Goal: Information Seeking & Learning: Learn about a topic

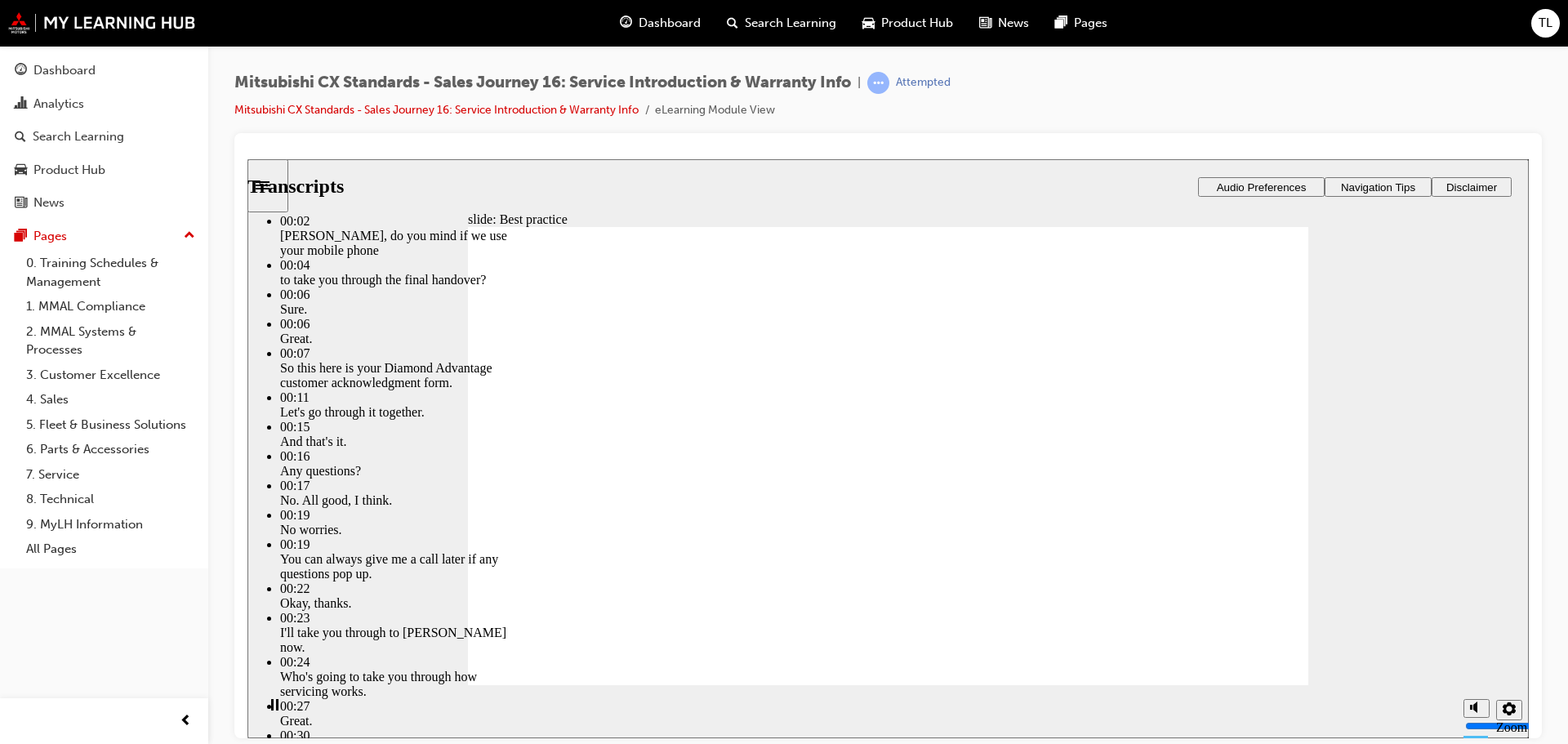
drag, startPoint x: 973, startPoint y: 651, endPoint x: 1236, endPoint y: 649, distance: 263.0
drag, startPoint x: 1236, startPoint y: 649, endPoint x: 1283, endPoint y: 653, distance: 47.2
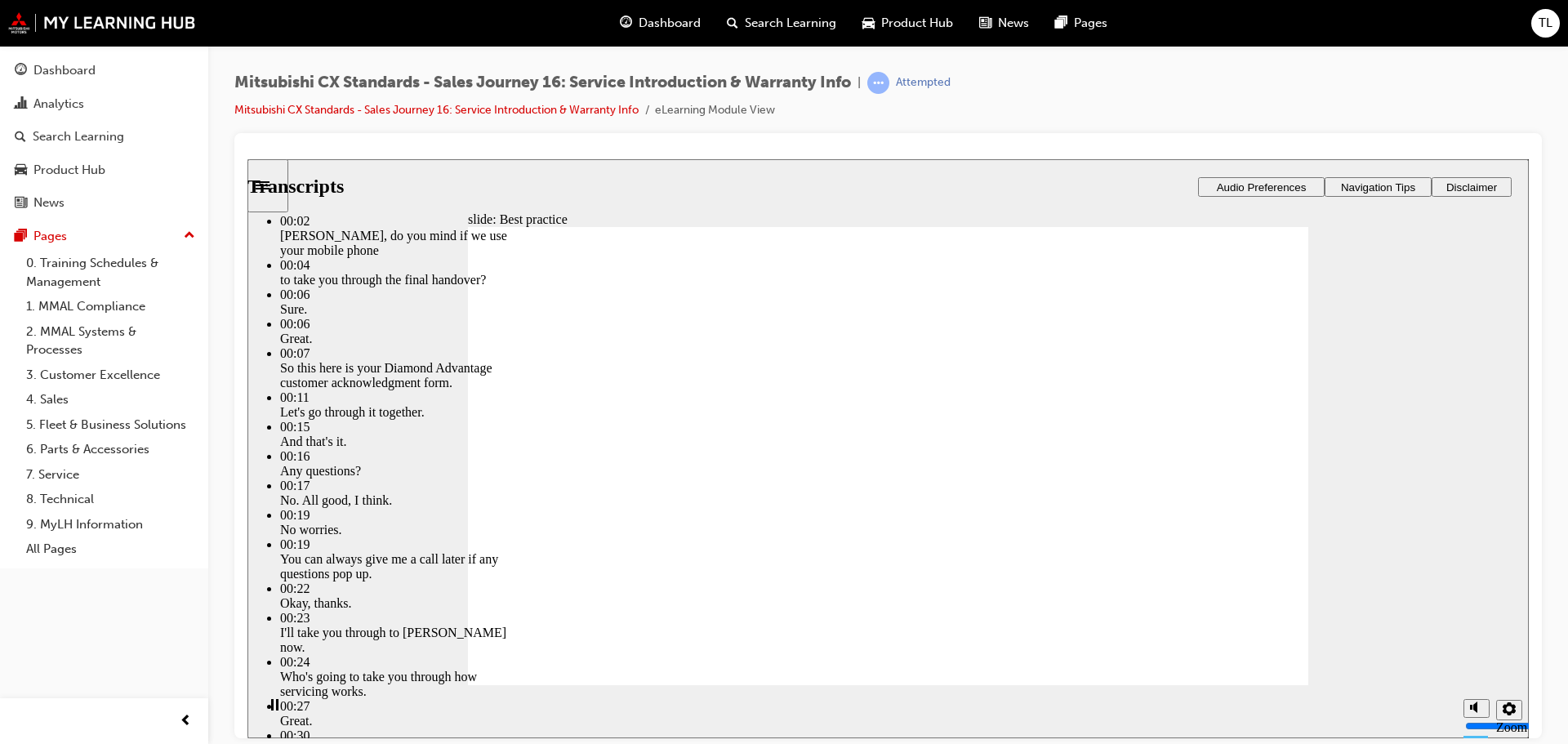
type input "159"
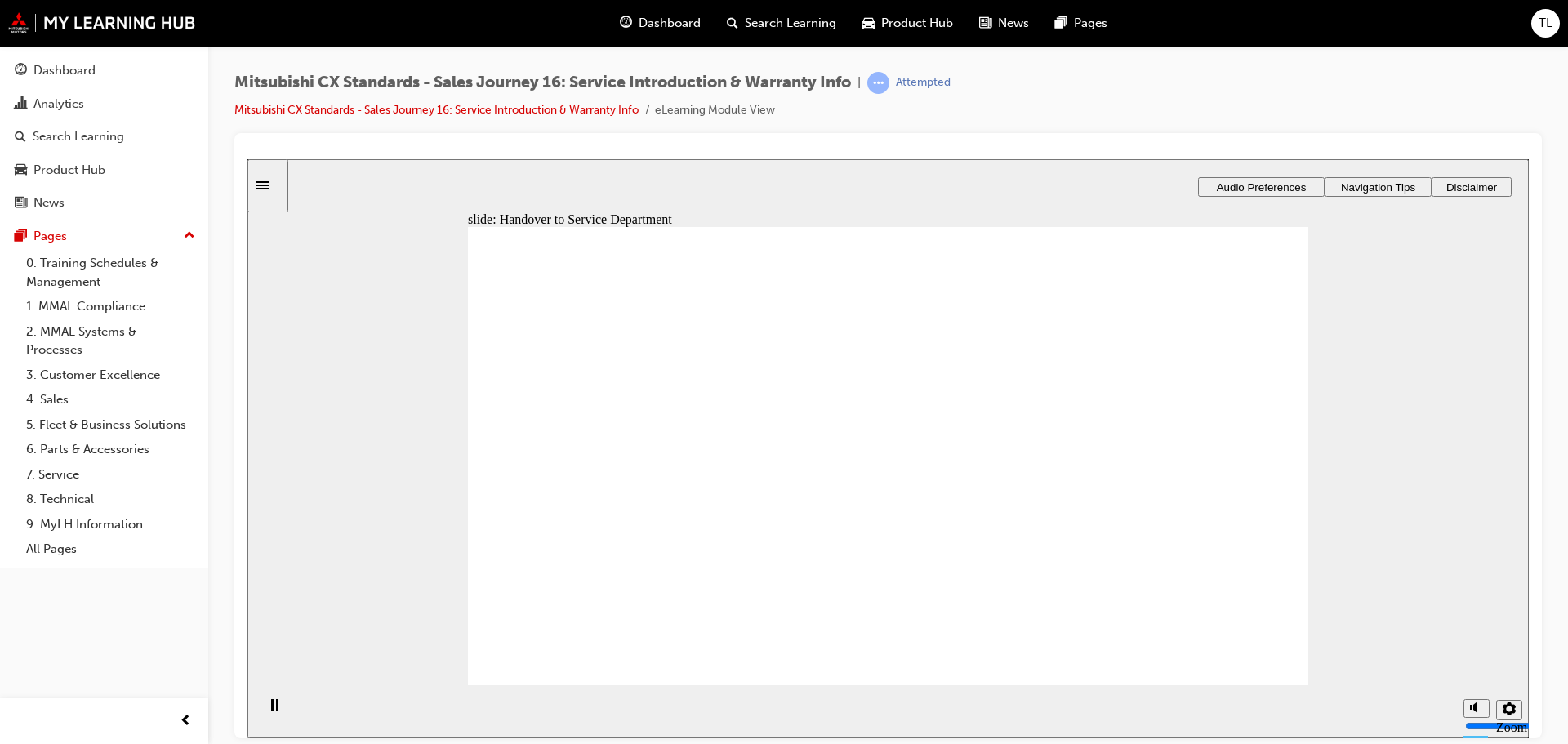
drag, startPoint x: 688, startPoint y: 523, endPoint x: 916, endPoint y: 334, distance: 296.2
drag, startPoint x: 645, startPoint y: 523, endPoint x: 964, endPoint y: 383, distance: 348.4
drag, startPoint x: 681, startPoint y: 527, endPoint x: 1224, endPoint y: 361, distance: 567.8
drag, startPoint x: 678, startPoint y: 532, endPoint x: 967, endPoint y: 491, distance: 291.9
drag, startPoint x: 630, startPoint y: 524, endPoint x: 814, endPoint y: 532, distance: 184.2
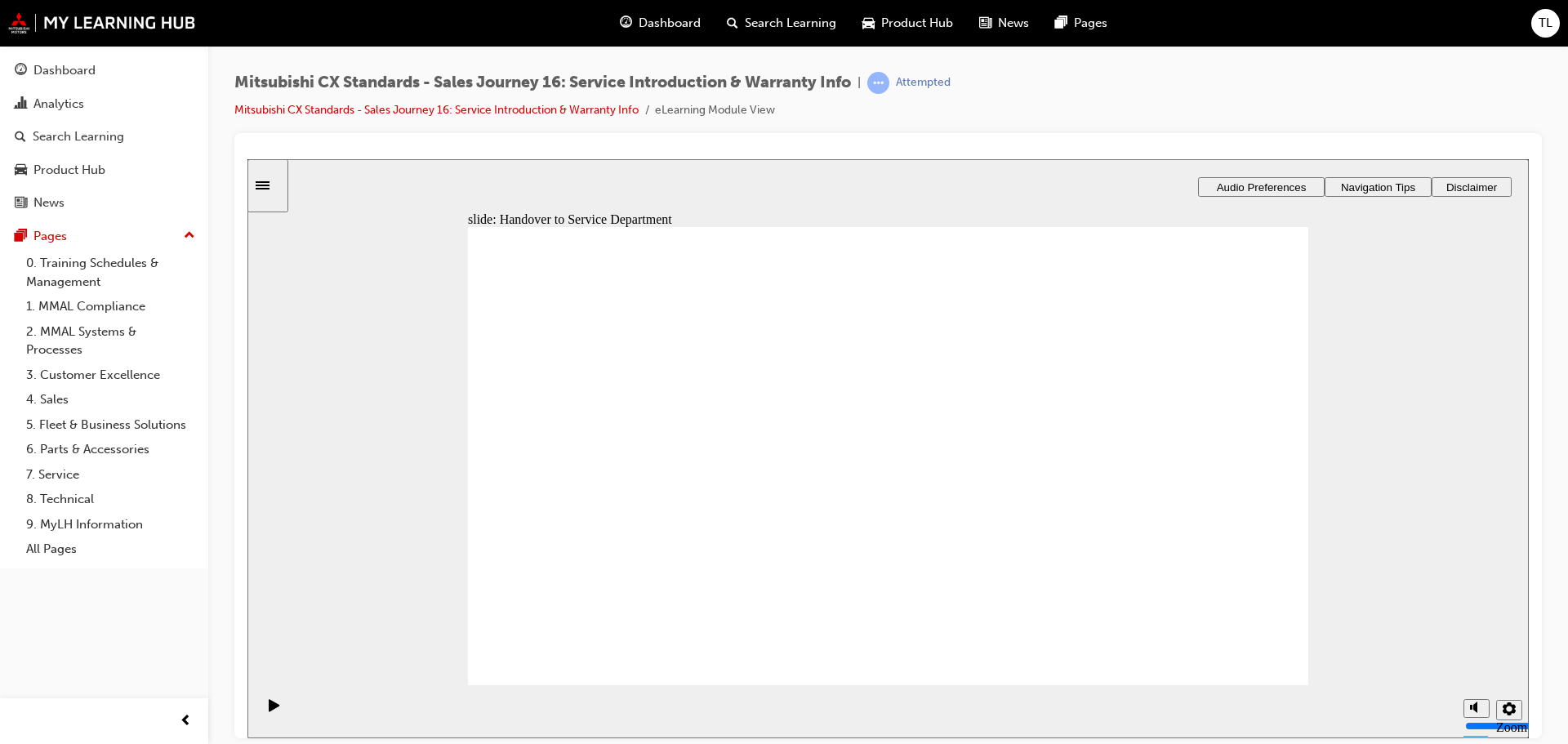
drag, startPoint x: 690, startPoint y: 533, endPoint x: 919, endPoint y: 564, distance: 231.1
checkbox input "true"
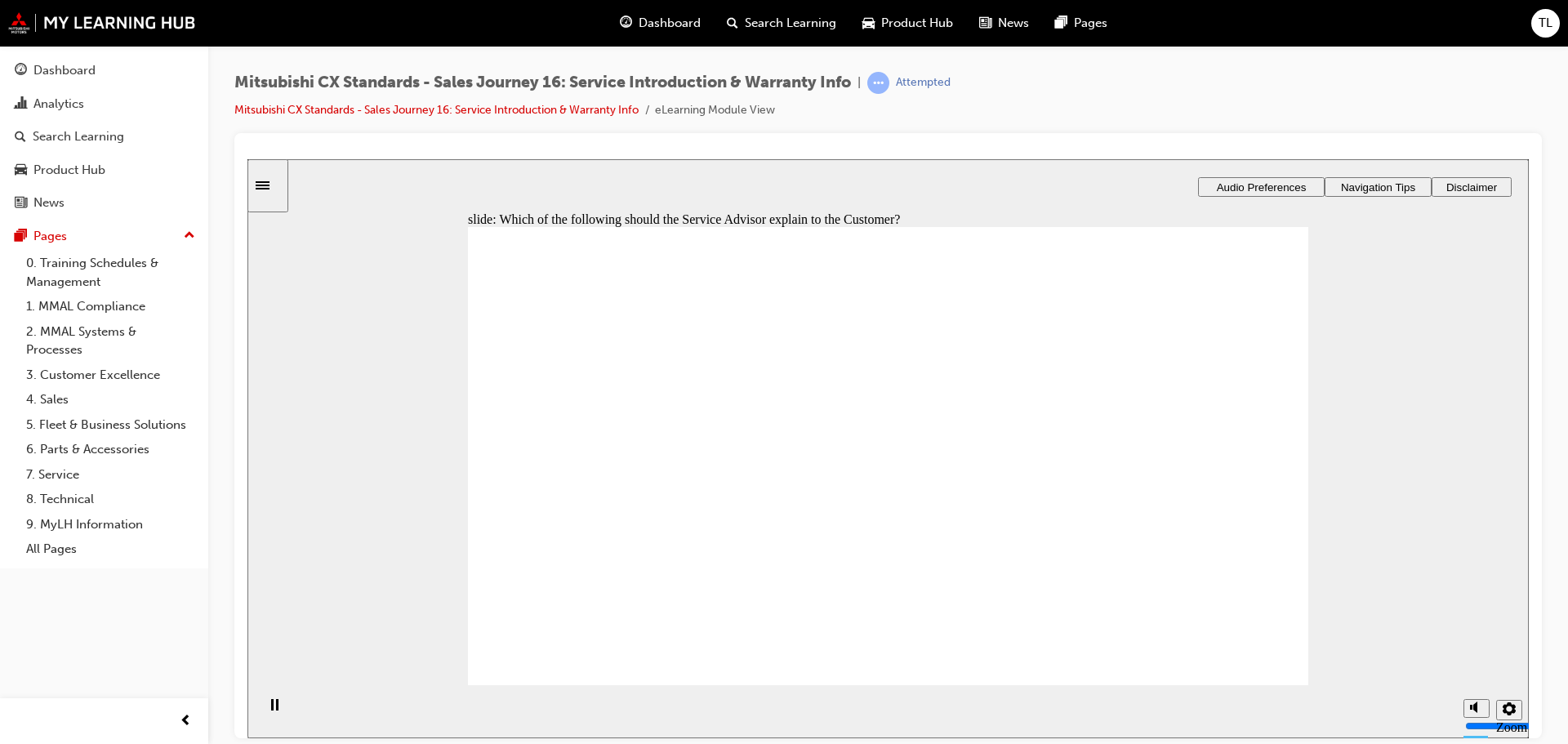
checkbox input "true"
drag, startPoint x: 680, startPoint y: 544, endPoint x: 931, endPoint y: 610, distance: 259.5
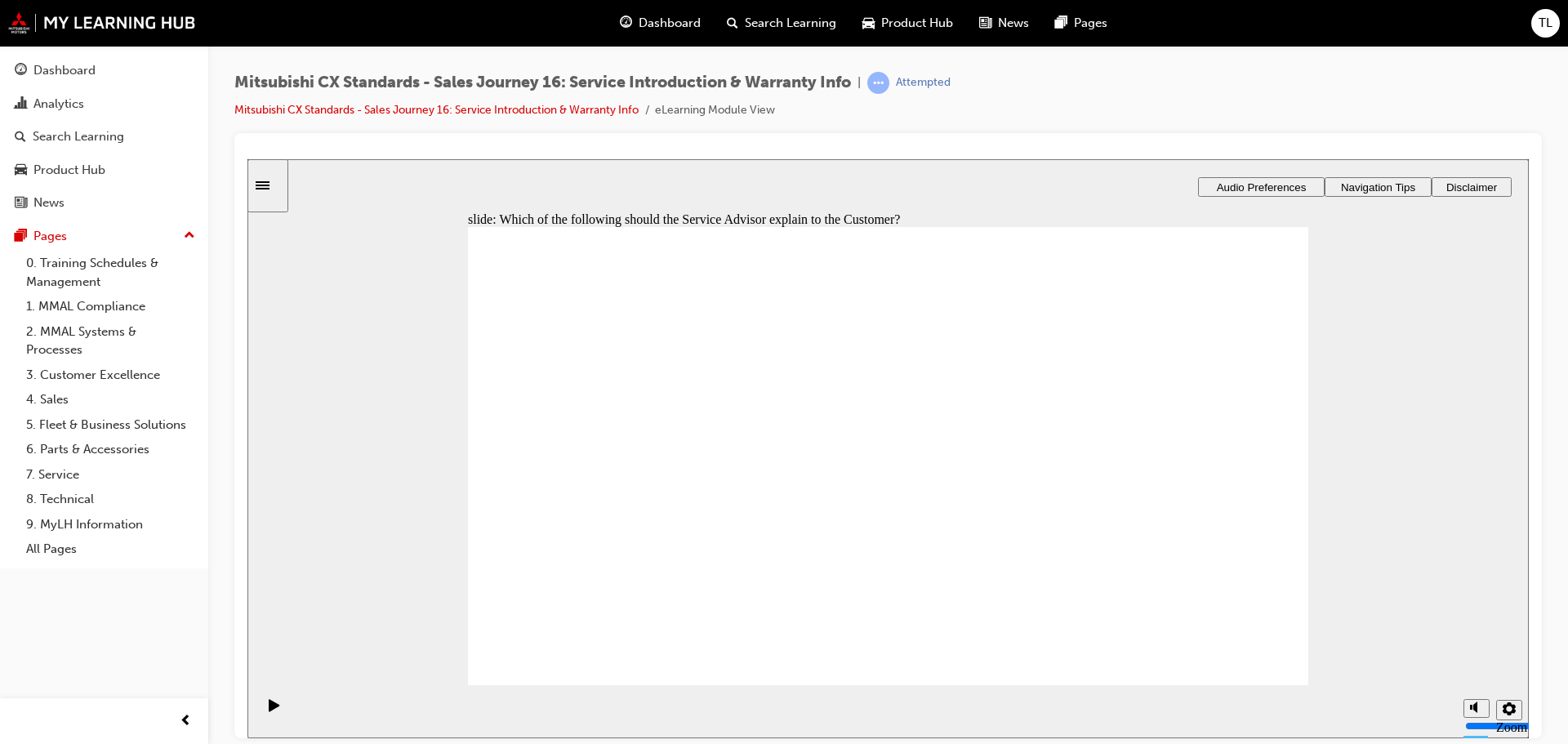
drag, startPoint x: 638, startPoint y: 521, endPoint x: 1180, endPoint y: 362, distance: 564.8
drag, startPoint x: 619, startPoint y: 527, endPoint x: 874, endPoint y: 396, distance: 286.7
drag, startPoint x: 646, startPoint y: 516, endPoint x: 933, endPoint y: 406, distance: 307.4
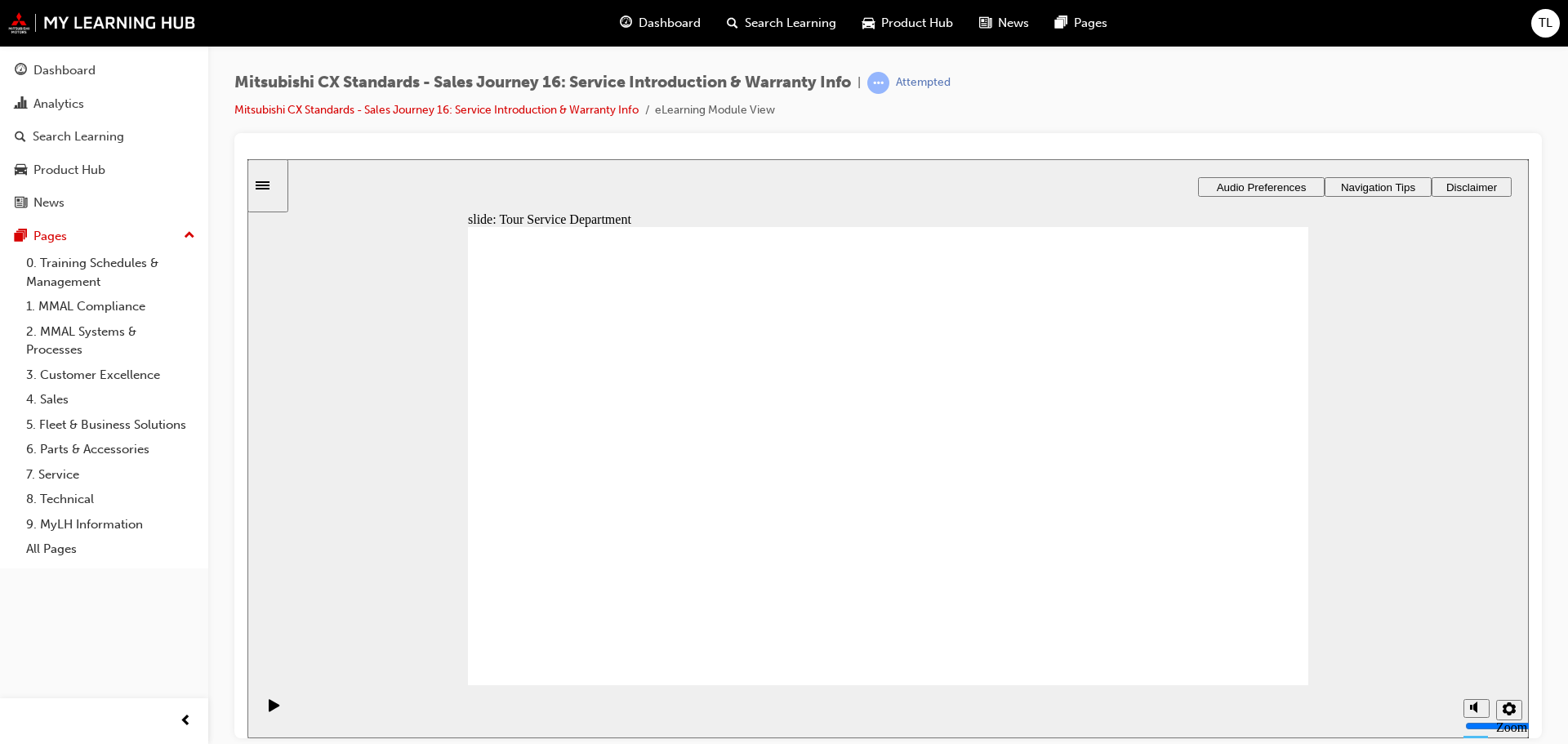
drag, startPoint x: 687, startPoint y: 526, endPoint x: 1225, endPoint y: 498, distance: 538.7
drag, startPoint x: 654, startPoint y: 532, endPoint x: 892, endPoint y: 385, distance: 279.7
drag, startPoint x: 618, startPoint y: 523, endPoint x: 1138, endPoint y: 389, distance: 537.0
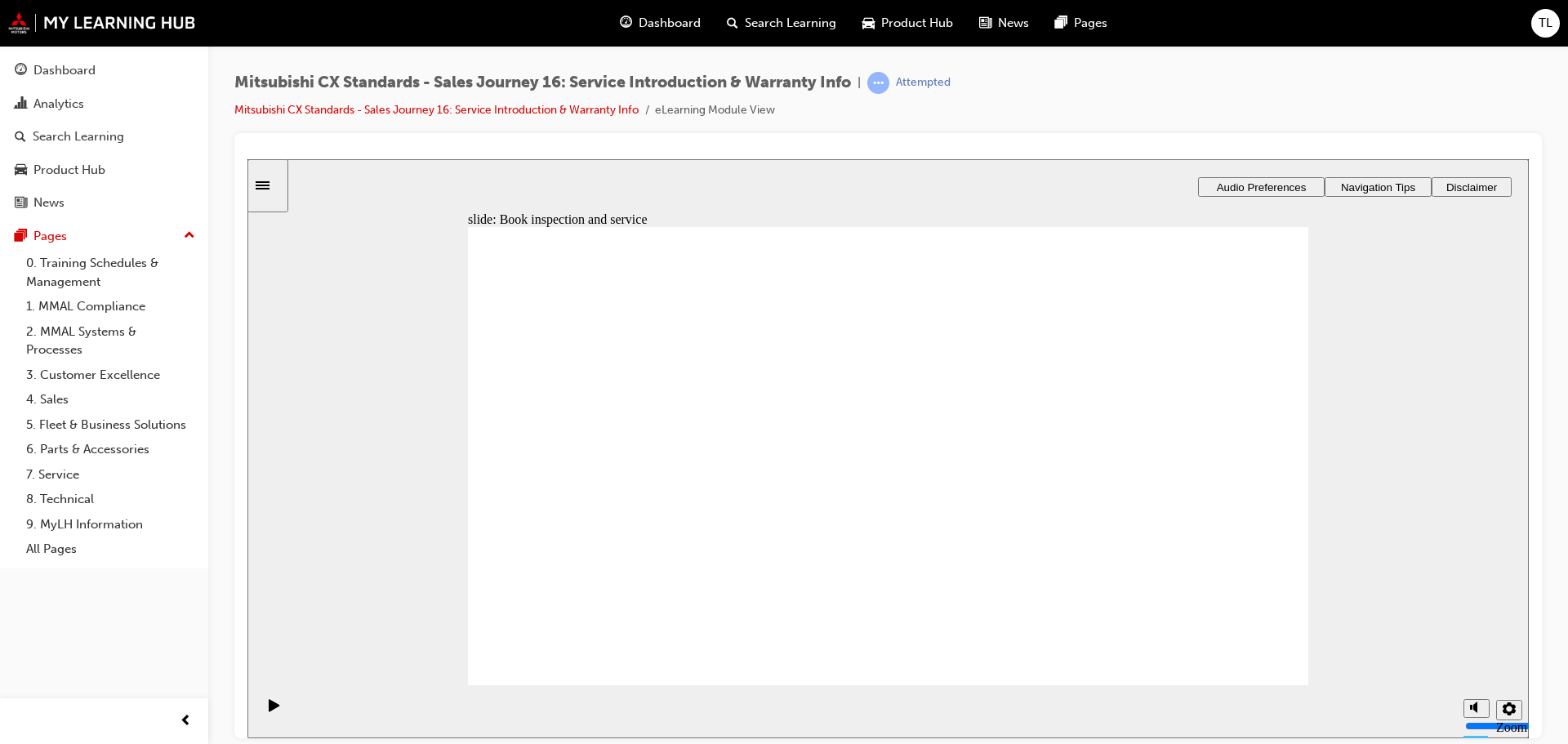
drag, startPoint x: 656, startPoint y: 536, endPoint x: 1105, endPoint y: 435, distance: 460.2
drag, startPoint x: 622, startPoint y: 526, endPoint x: 849, endPoint y: 463, distance: 235.6
drag, startPoint x: 853, startPoint y: 424, endPoint x: 782, endPoint y: 556, distance: 149.9
drag, startPoint x: 696, startPoint y: 527, endPoint x: 935, endPoint y: 445, distance: 252.7
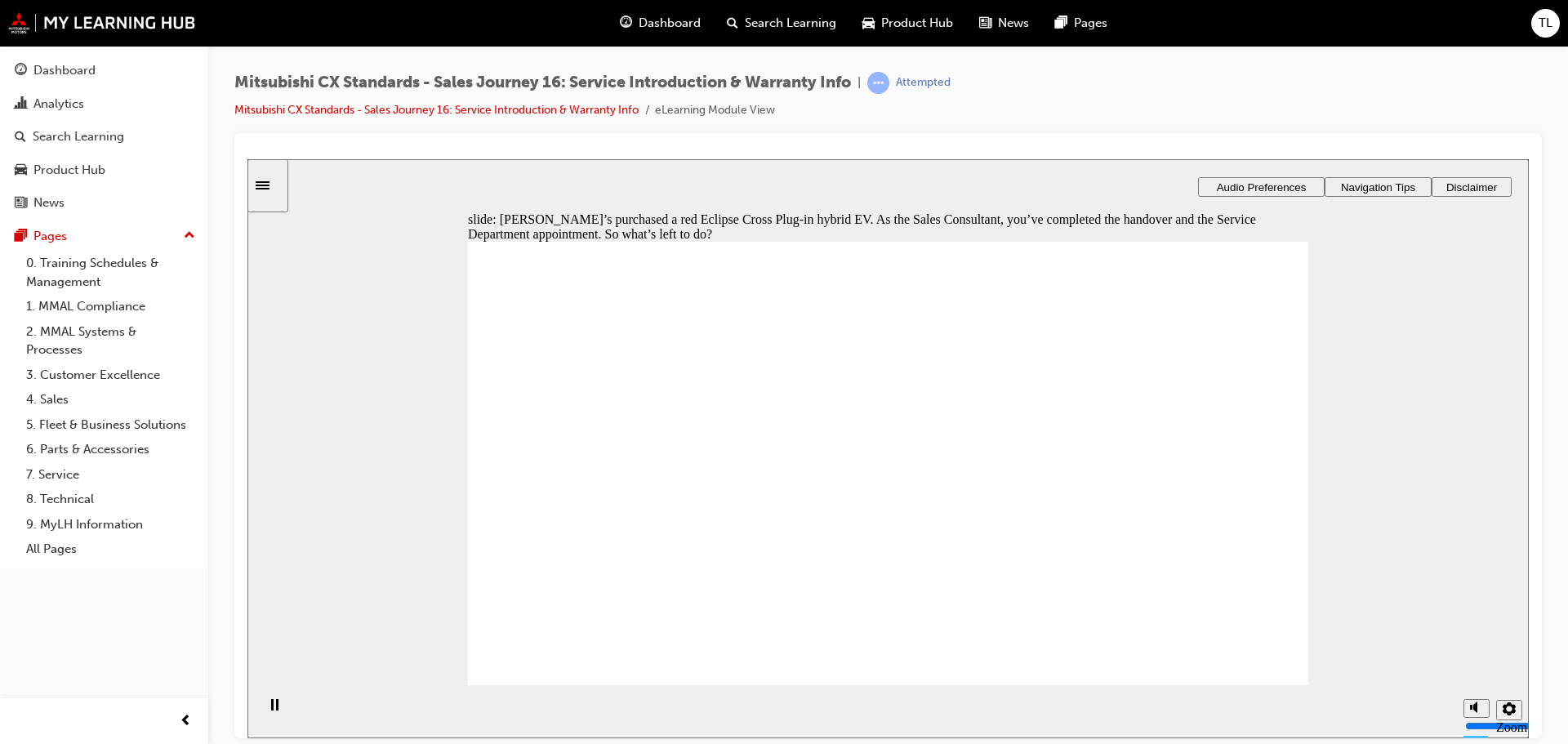
checkbox input "true"
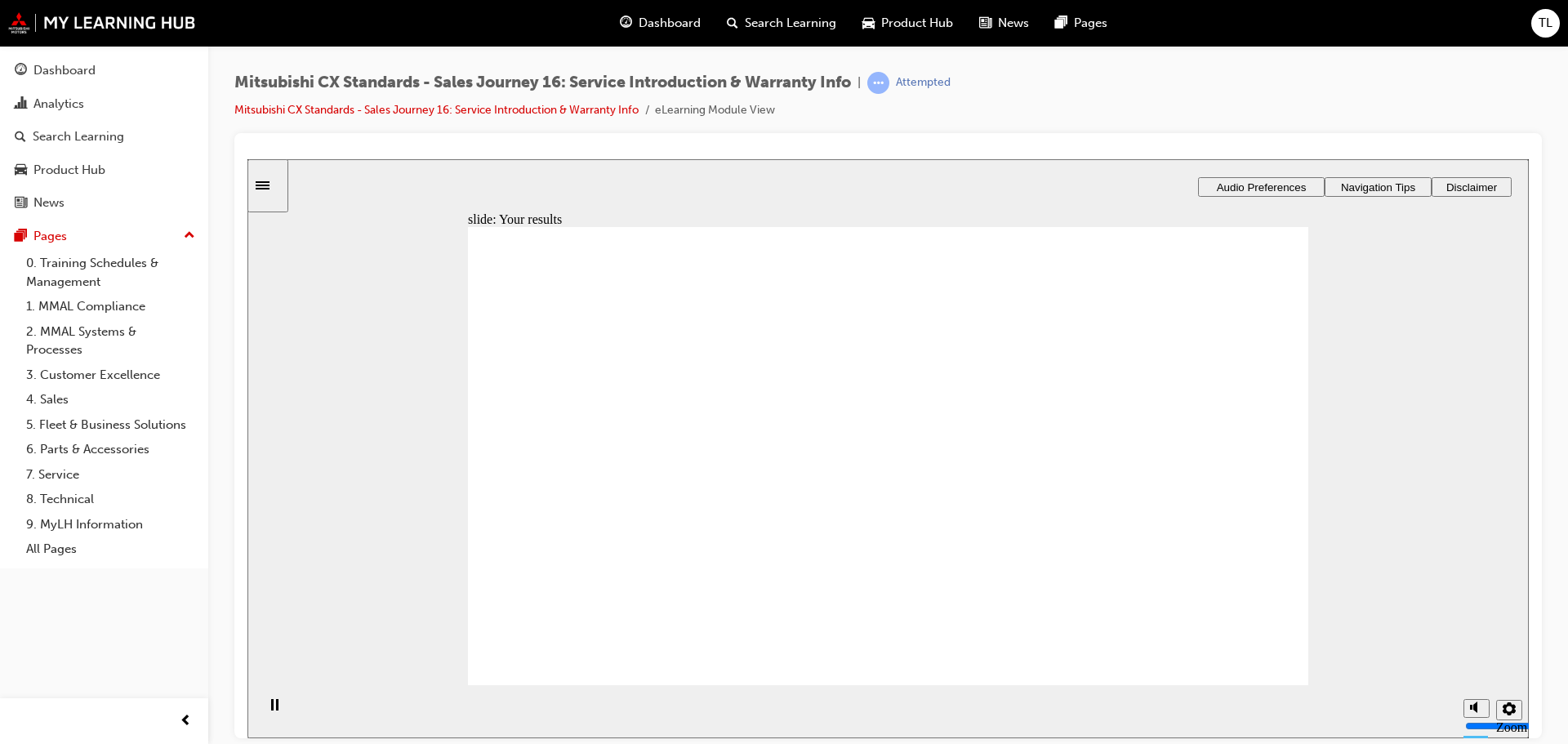
drag, startPoint x: 638, startPoint y: 532, endPoint x: 882, endPoint y: 358, distance: 299.7
drag, startPoint x: 671, startPoint y: 526, endPoint x: 1201, endPoint y: 370, distance: 552.5
drag, startPoint x: 599, startPoint y: 526, endPoint x: 1123, endPoint y: 417, distance: 535.2
drag, startPoint x: 621, startPoint y: 516, endPoint x: 891, endPoint y: 406, distance: 291.5
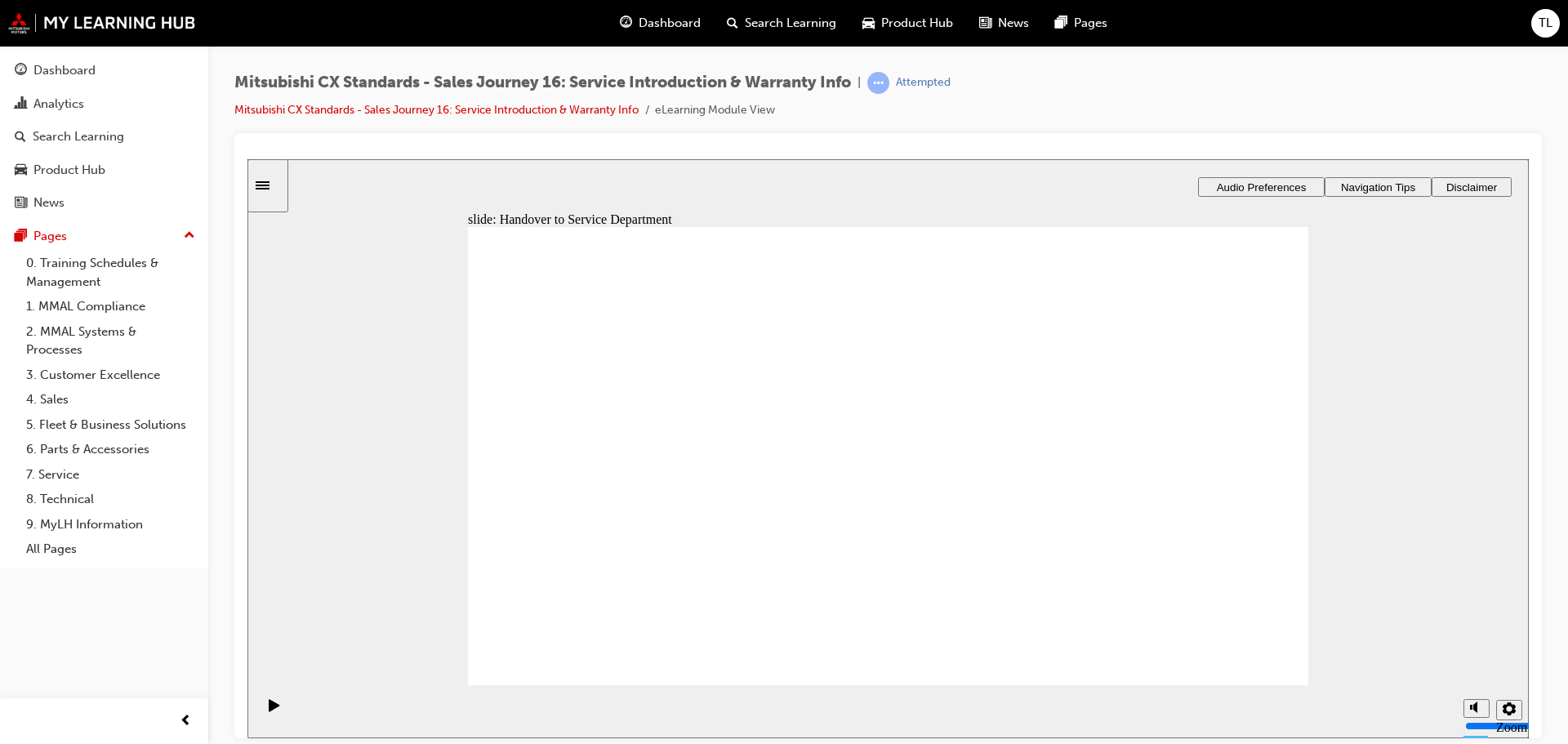
drag, startPoint x: 704, startPoint y: 497, endPoint x: 1184, endPoint y: 434, distance: 484.1
drag, startPoint x: 1189, startPoint y: 368, endPoint x: 948, endPoint y: 410, distance: 244.6
drag, startPoint x: 719, startPoint y: 526, endPoint x: 985, endPoint y: 514, distance: 266.3
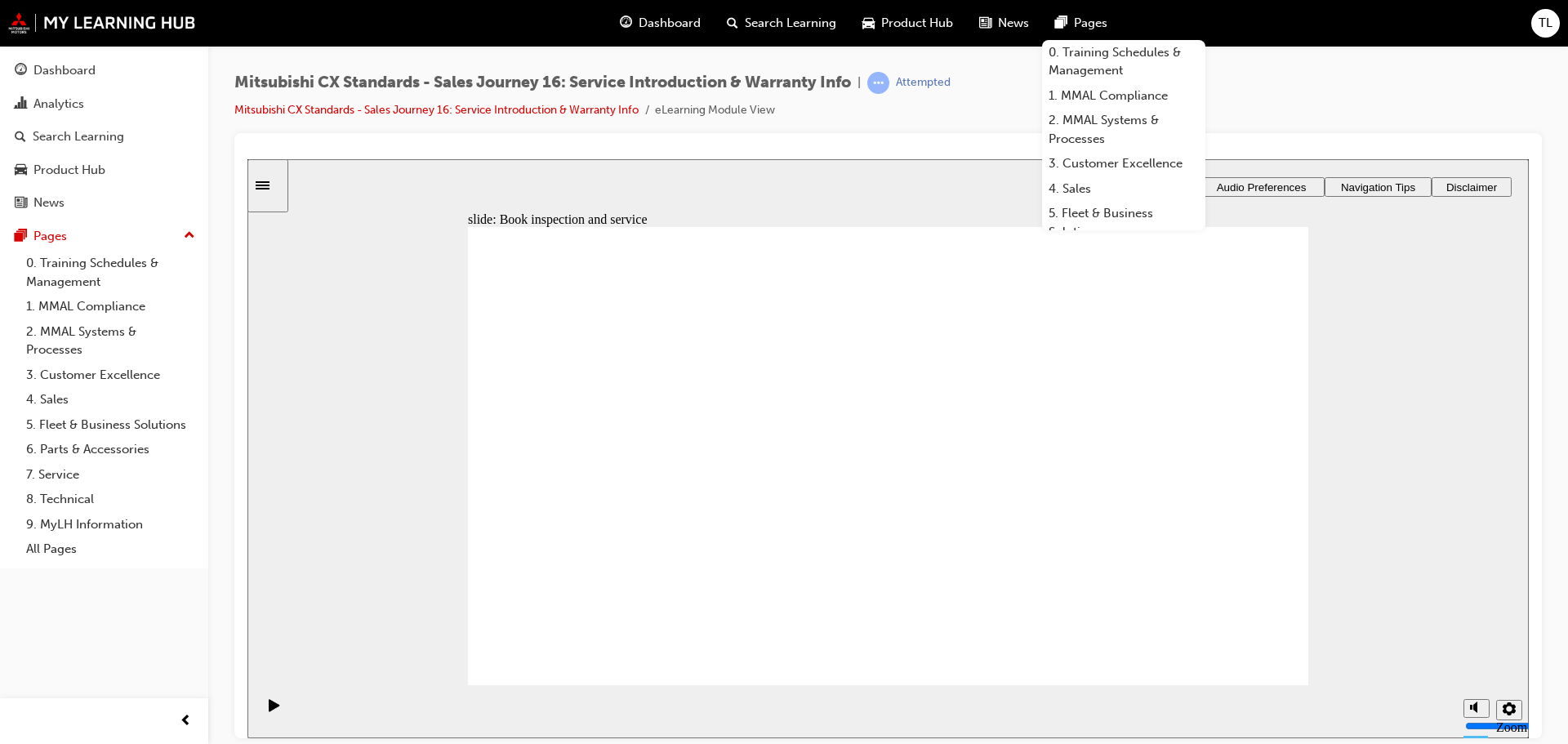
drag, startPoint x: 663, startPoint y: 518, endPoint x: 919, endPoint y: 343, distance: 310.1
drag, startPoint x: 689, startPoint y: 518, endPoint x: 1203, endPoint y: 364, distance: 536.6
drag, startPoint x: 1170, startPoint y: 378, endPoint x: 945, endPoint y: 411, distance: 227.4
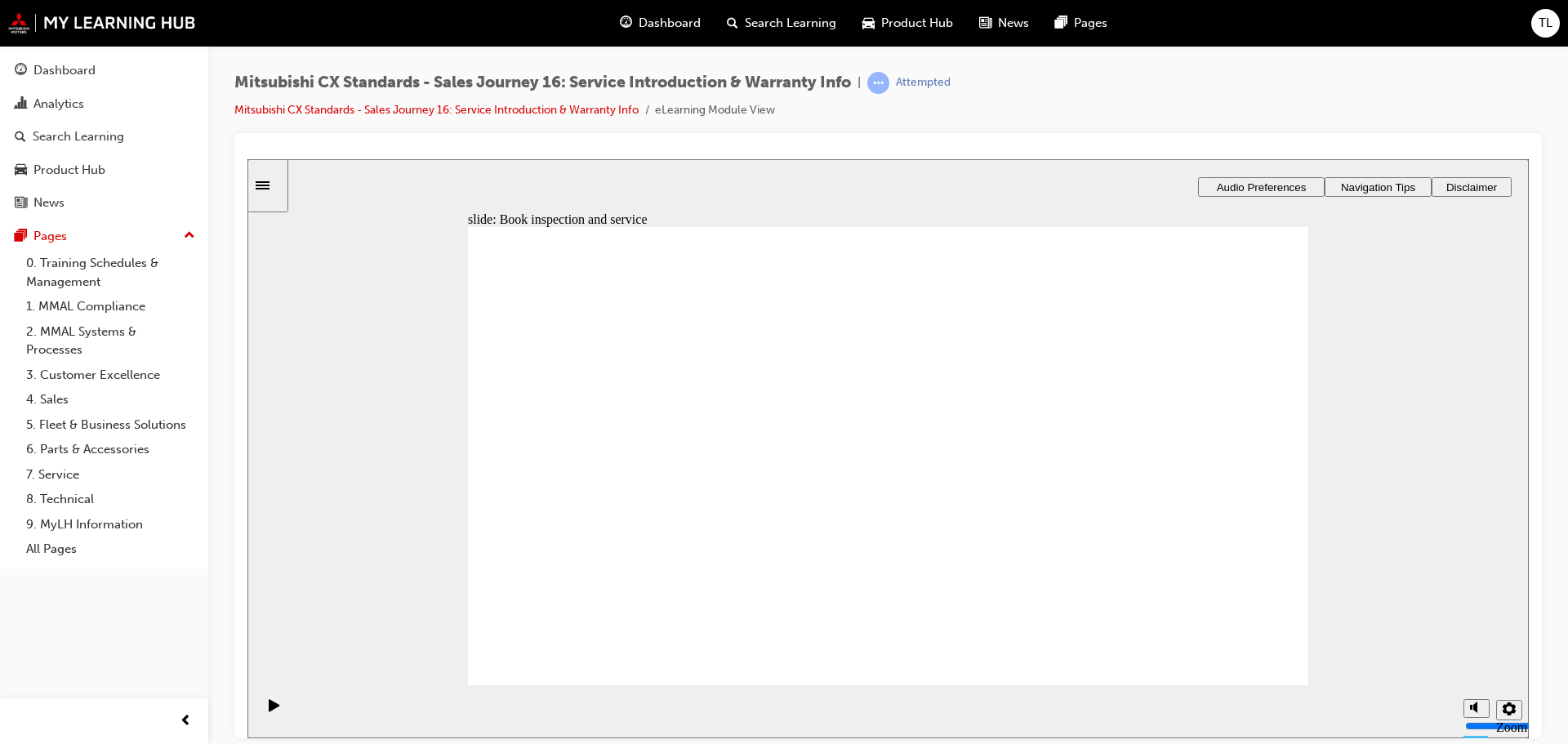
drag, startPoint x: 704, startPoint y: 543, endPoint x: 946, endPoint y: 493, distance: 247.1
drag, startPoint x: 596, startPoint y: 525, endPoint x: 819, endPoint y: 561, distance: 225.9
drag, startPoint x: 669, startPoint y: 519, endPoint x: 919, endPoint y: 595, distance: 261.3
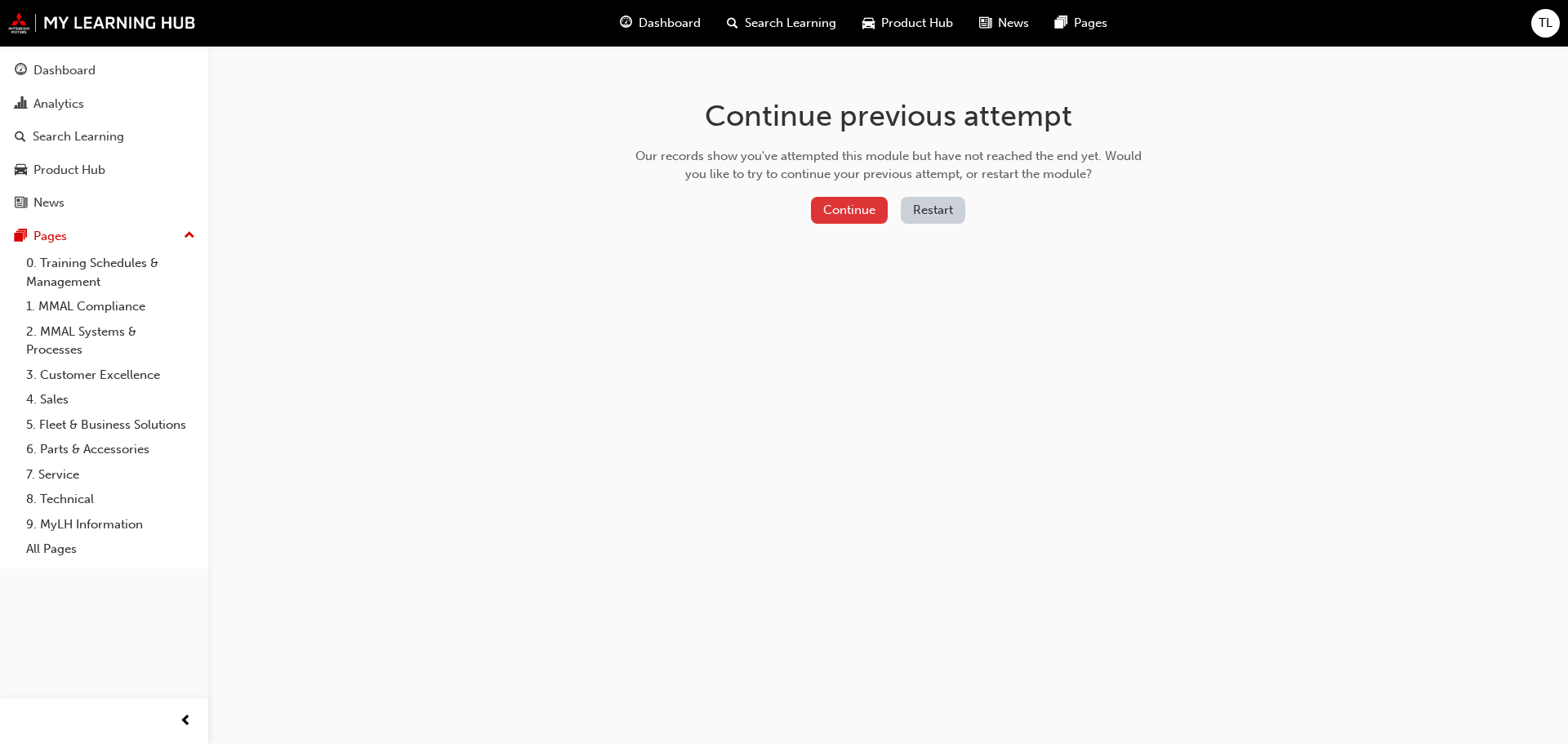
click at [859, 202] on button "Continue" at bounding box center [849, 210] width 77 height 27
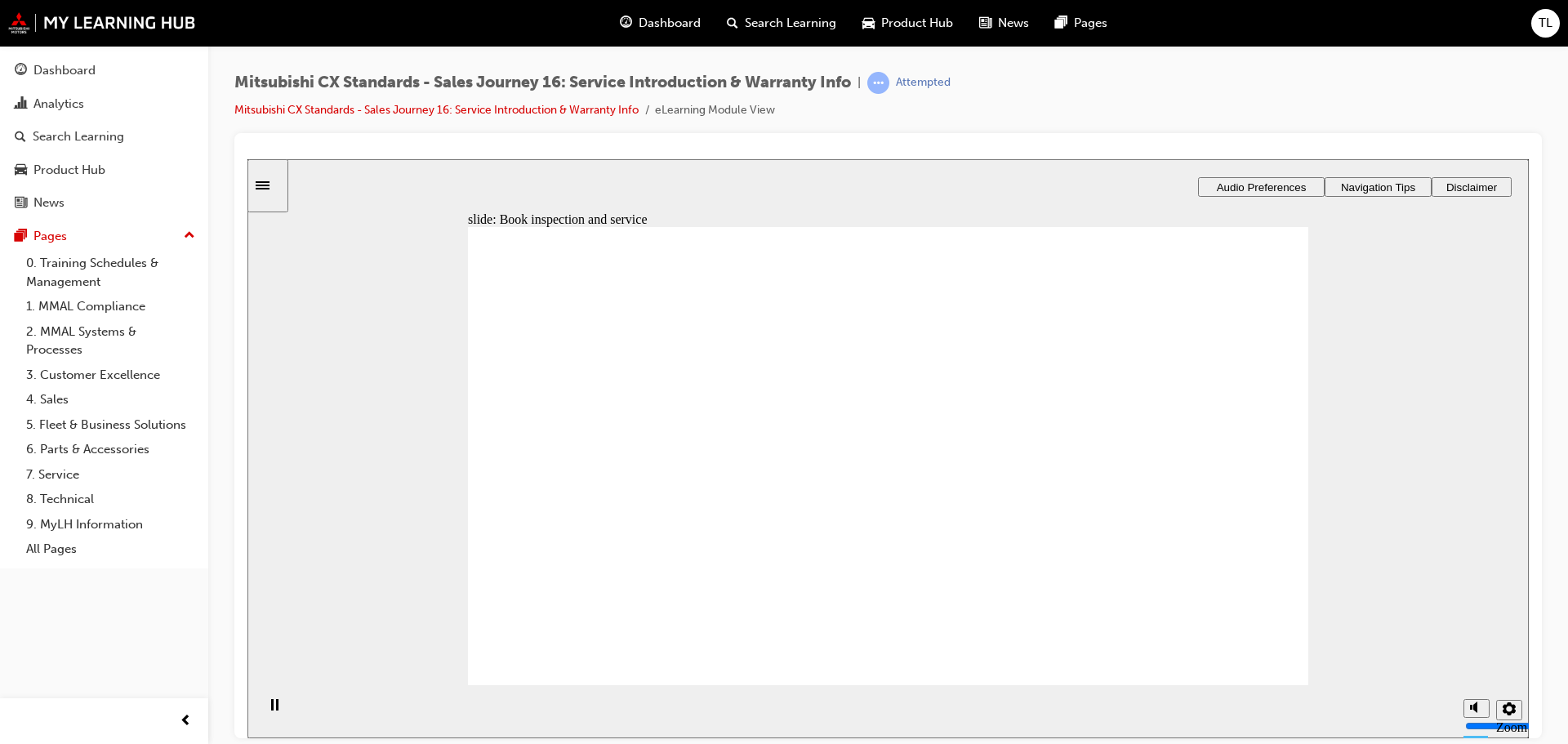
drag, startPoint x: 660, startPoint y: 526, endPoint x: 943, endPoint y: 392, distance: 313.1
drag, startPoint x: 665, startPoint y: 521, endPoint x: 1204, endPoint y: 371, distance: 559.5
drag, startPoint x: 586, startPoint y: 526, endPoint x: 863, endPoint y: 441, distance: 289.7
drag, startPoint x: 615, startPoint y: 516, endPoint x: 872, endPoint y: 480, distance: 259.5
drag, startPoint x: 663, startPoint y: 510, endPoint x: 897, endPoint y: 521, distance: 234.3
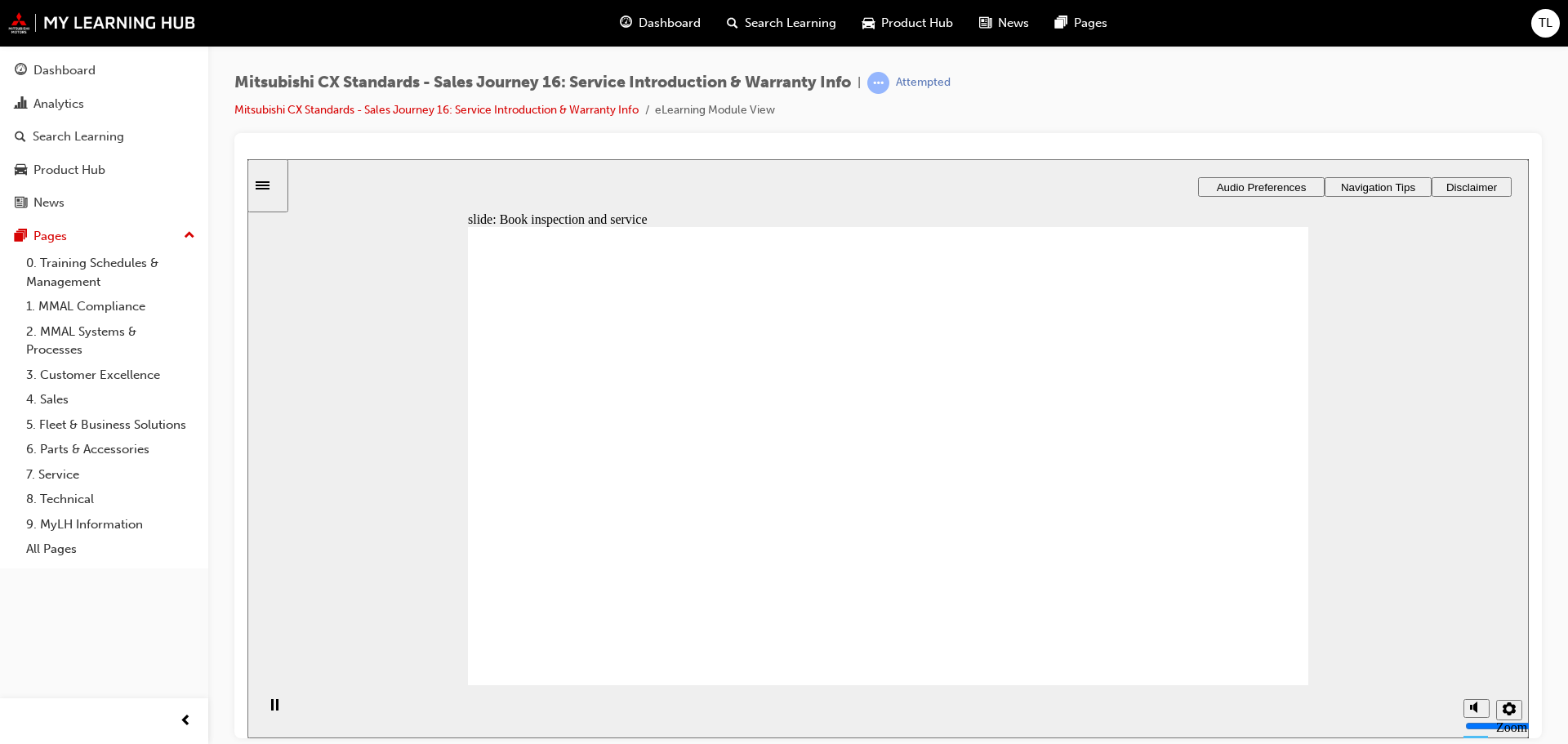
drag, startPoint x: 911, startPoint y: 411, endPoint x: 1184, endPoint y: 426, distance: 273.4
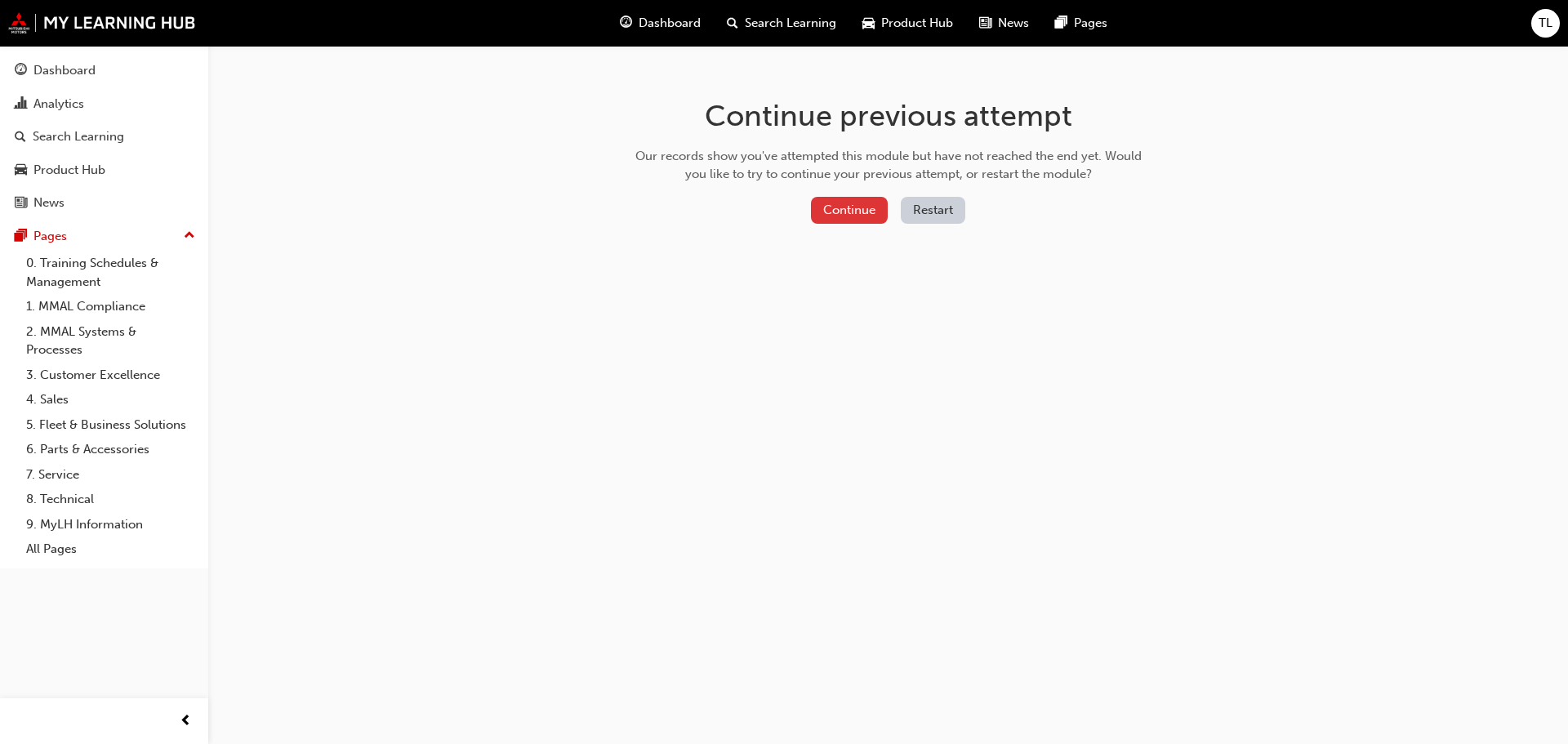
click at [846, 212] on button "Continue" at bounding box center [849, 210] width 77 height 27
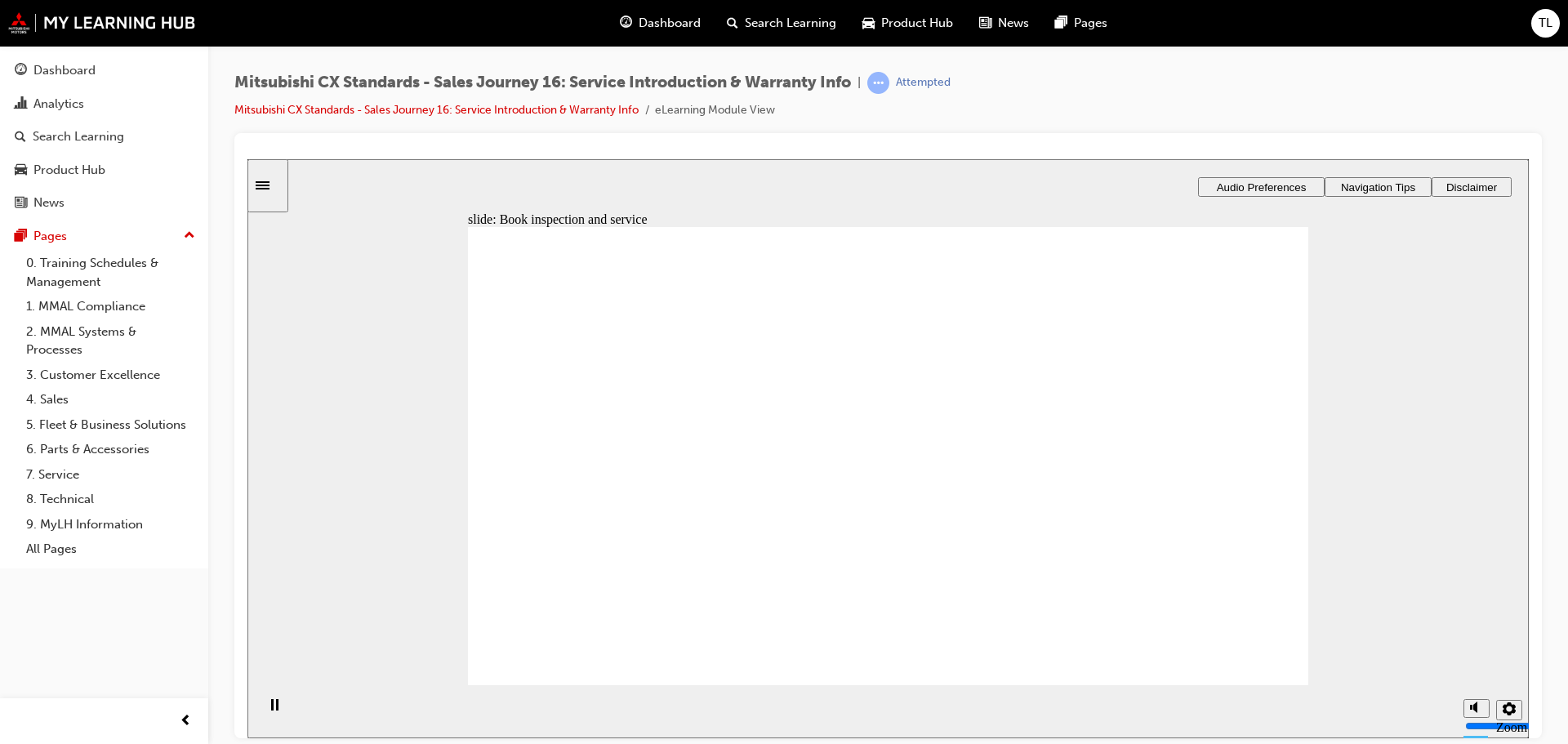
drag, startPoint x: 616, startPoint y: 517, endPoint x: 871, endPoint y: 379, distance: 289.9
drag, startPoint x: 660, startPoint y: 518, endPoint x: 922, endPoint y: 434, distance: 275.1
drag, startPoint x: 680, startPoint y: 510, endPoint x: 1234, endPoint y: 362, distance: 573.4
drag, startPoint x: 720, startPoint y: 518, endPoint x: 975, endPoint y: 481, distance: 257.7
drag, startPoint x: 685, startPoint y: 527, endPoint x: 1220, endPoint y: 443, distance: 541.6
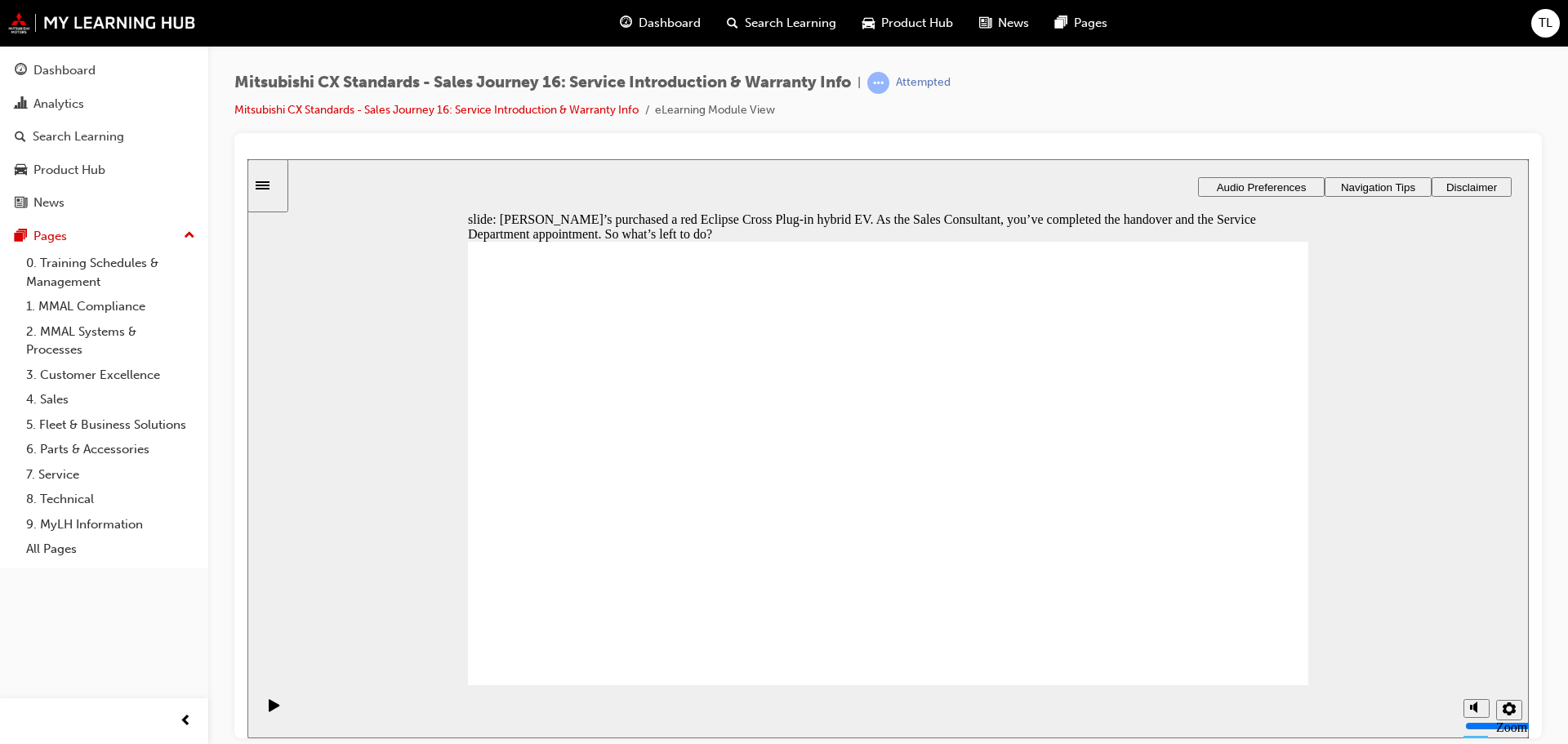
checkbox input "true"
drag, startPoint x: 1175, startPoint y: 438, endPoint x: 1027, endPoint y: 428, distance: 148.3
checkbox input "true"
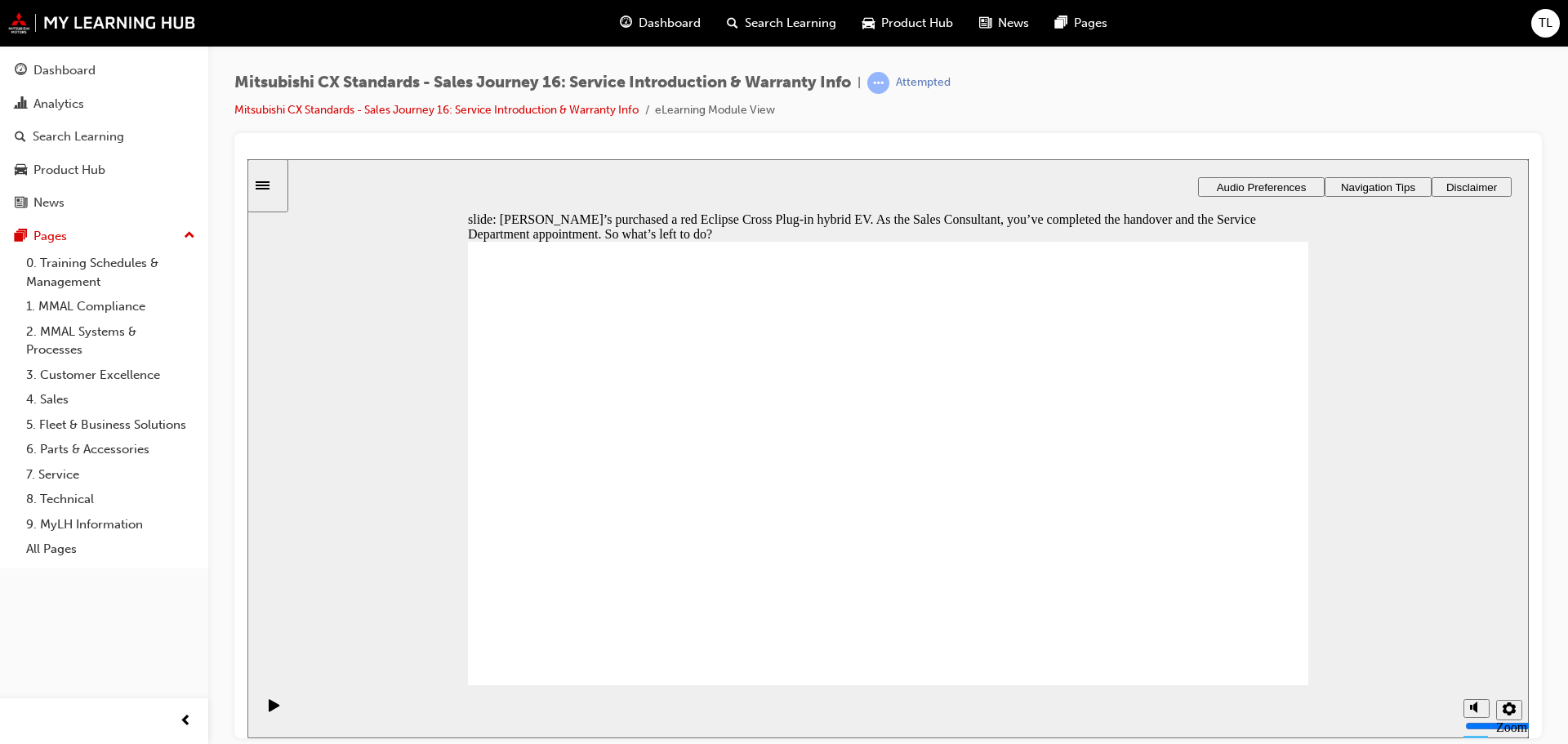
checkbox input "true"
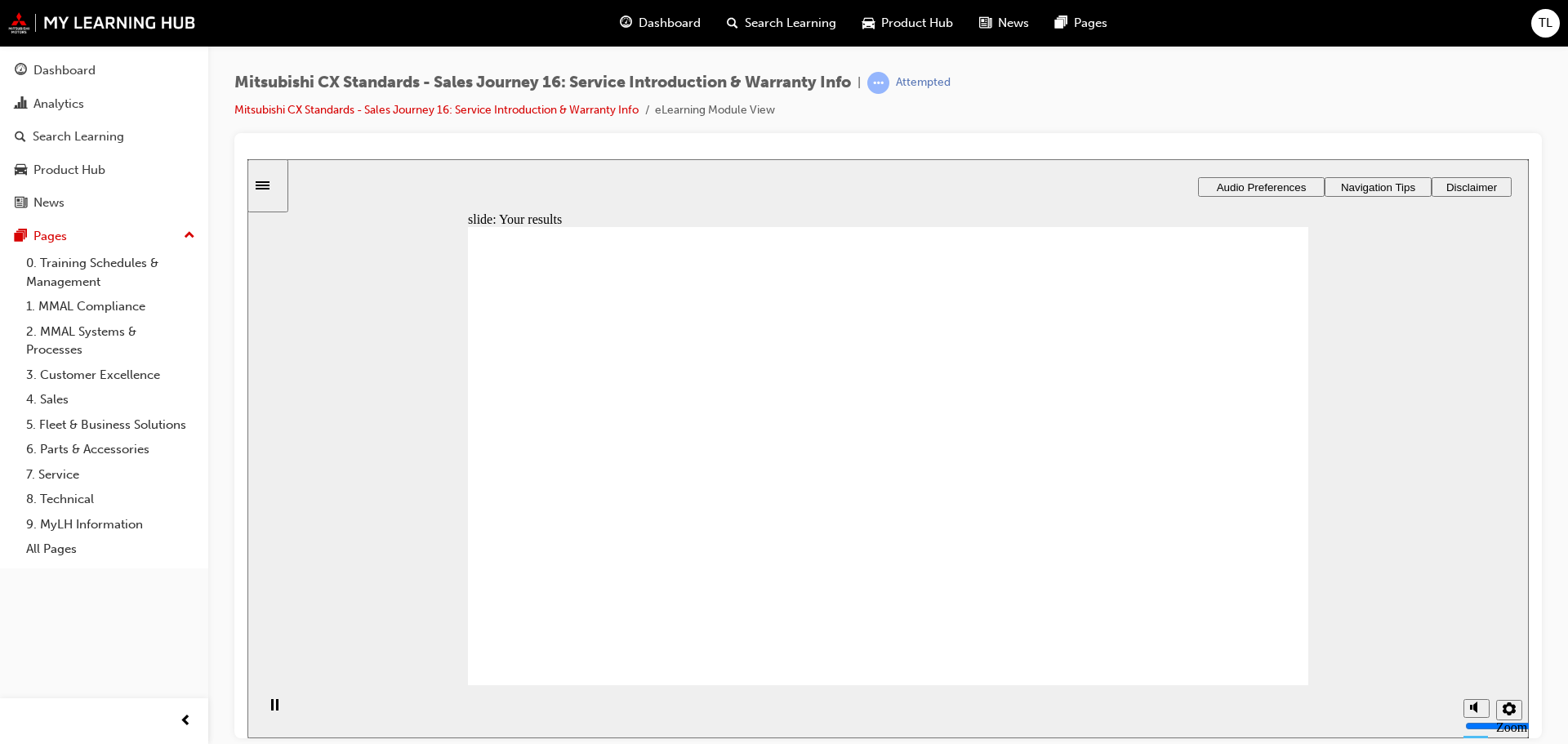
drag, startPoint x: 707, startPoint y: 525, endPoint x: 897, endPoint y: 416, distance: 219.0
drag, startPoint x: 687, startPoint y: 523, endPoint x: 1156, endPoint y: 370, distance: 493.3
drag, startPoint x: 657, startPoint y: 529, endPoint x: 1176, endPoint y: 453, distance: 524.5
drag, startPoint x: 657, startPoint y: 506, endPoint x: 907, endPoint y: 464, distance: 253.5
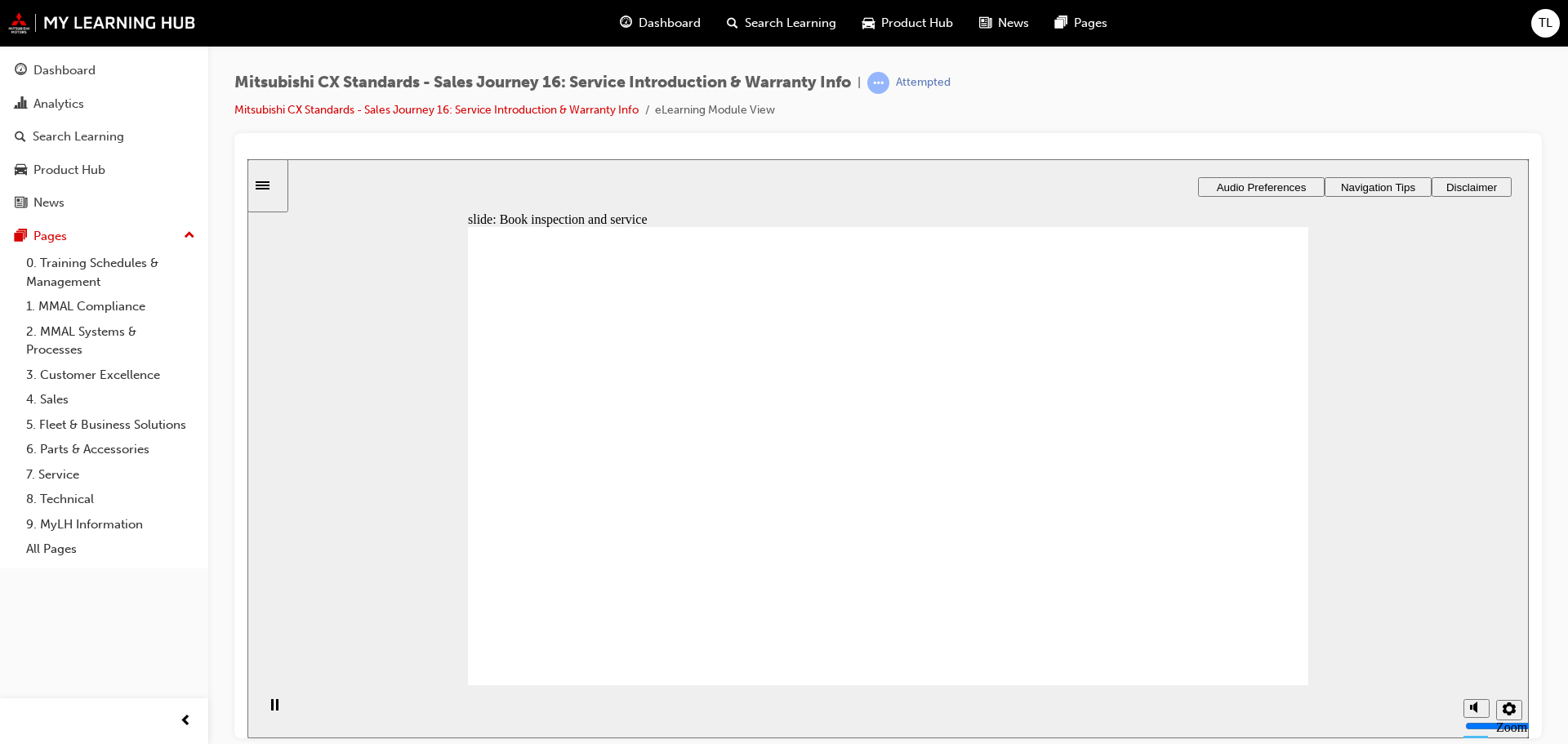
drag, startPoint x: 687, startPoint y: 519, endPoint x: 915, endPoint y: 488, distance: 230.1
drag, startPoint x: 914, startPoint y: 426, endPoint x: 1160, endPoint y: 520, distance: 263.3
drag, startPoint x: 1157, startPoint y: 444, endPoint x: 943, endPoint y: 467, distance: 215.2
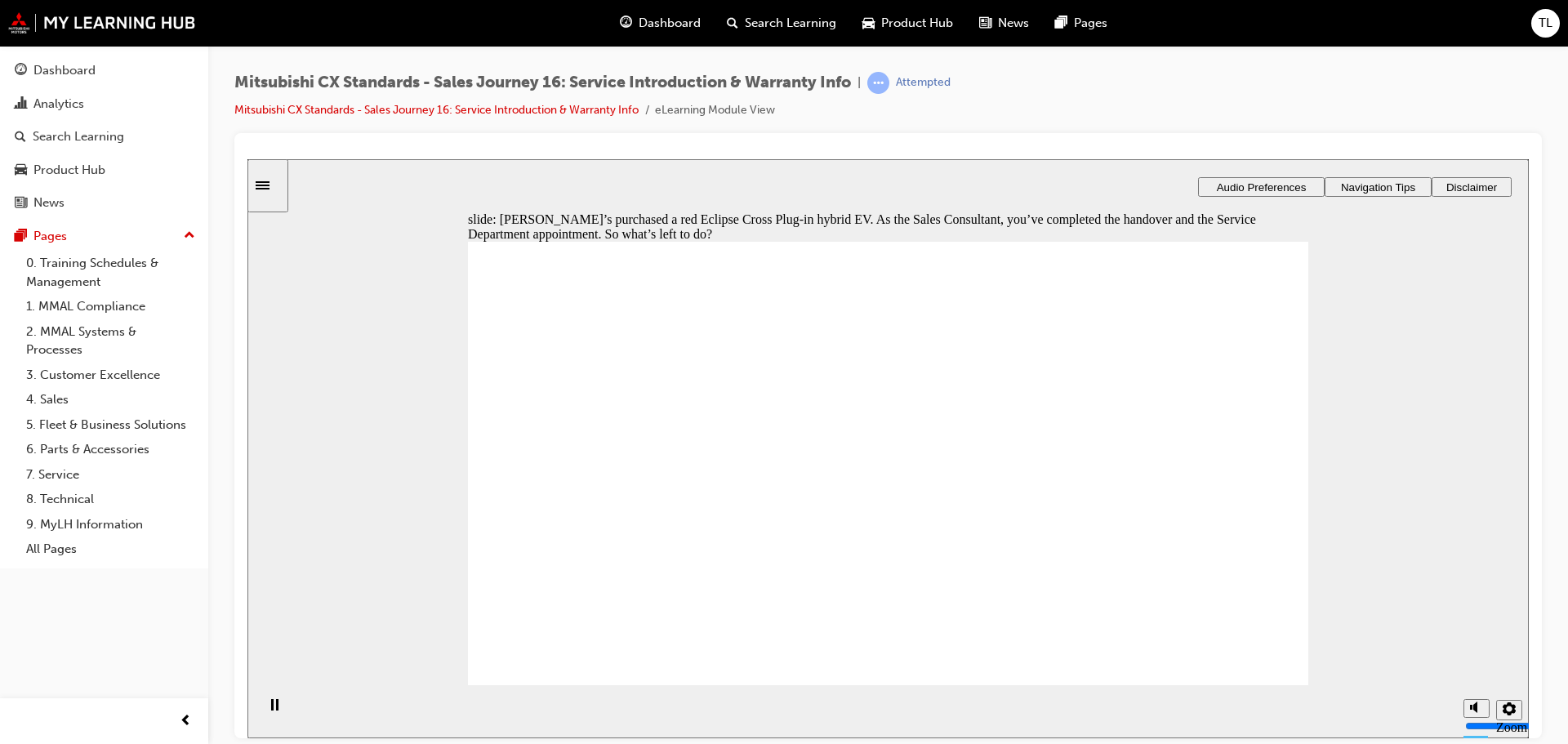
checkbox input "true"
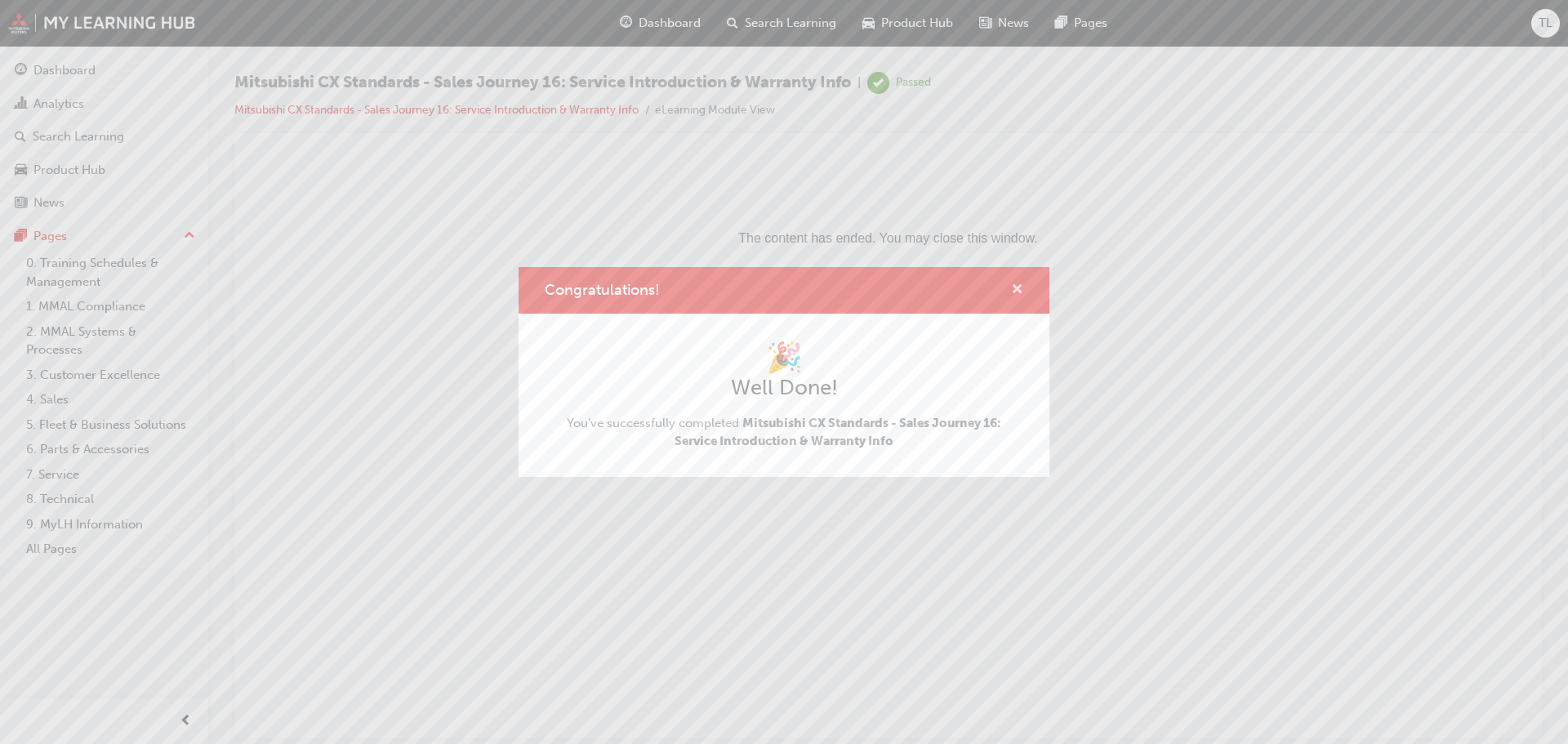
click at [1018, 290] on span "cross-icon" at bounding box center [1017, 290] width 13 height 14
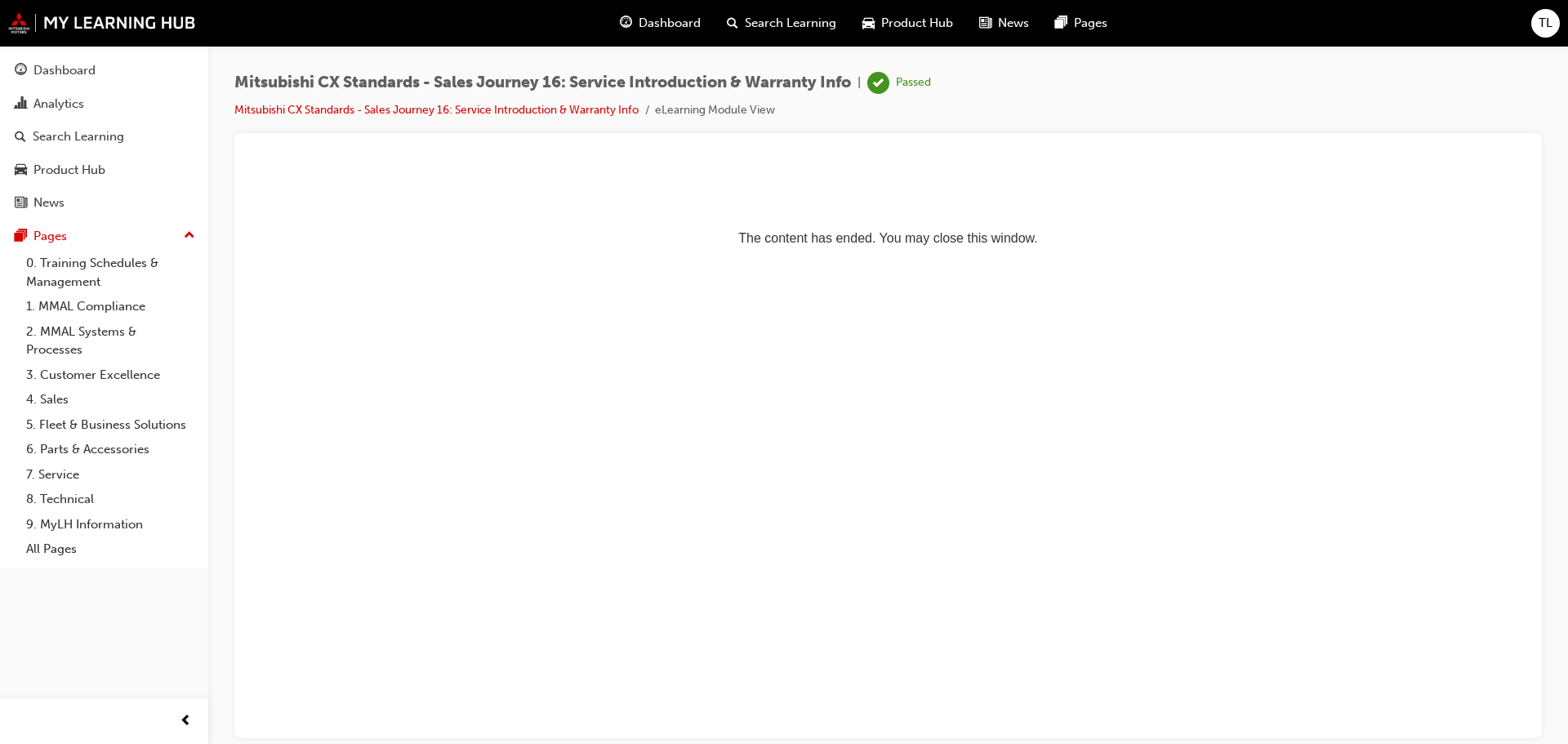
click at [1056, 258] on html "The content has ended. You may close this window." at bounding box center [888, 208] width 1281 height 99
click at [659, 258] on html "The content has ended. You may close this window." at bounding box center [888, 208] width 1281 height 99
click at [121, 236] on div "Pages" at bounding box center [103, 236] width 178 height 21
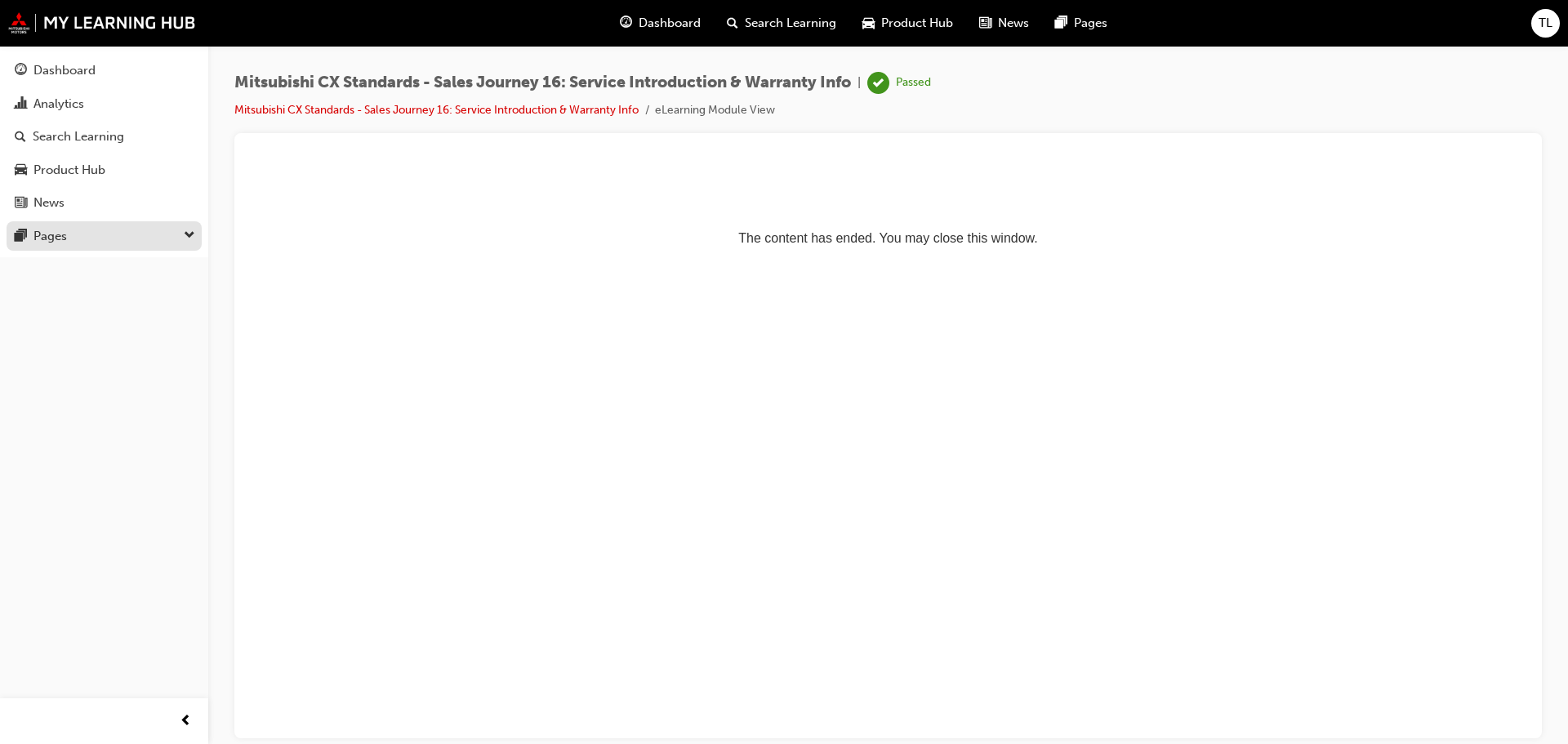
click at [121, 236] on div "Pages" at bounding box center [103, 236] width 178 height 21
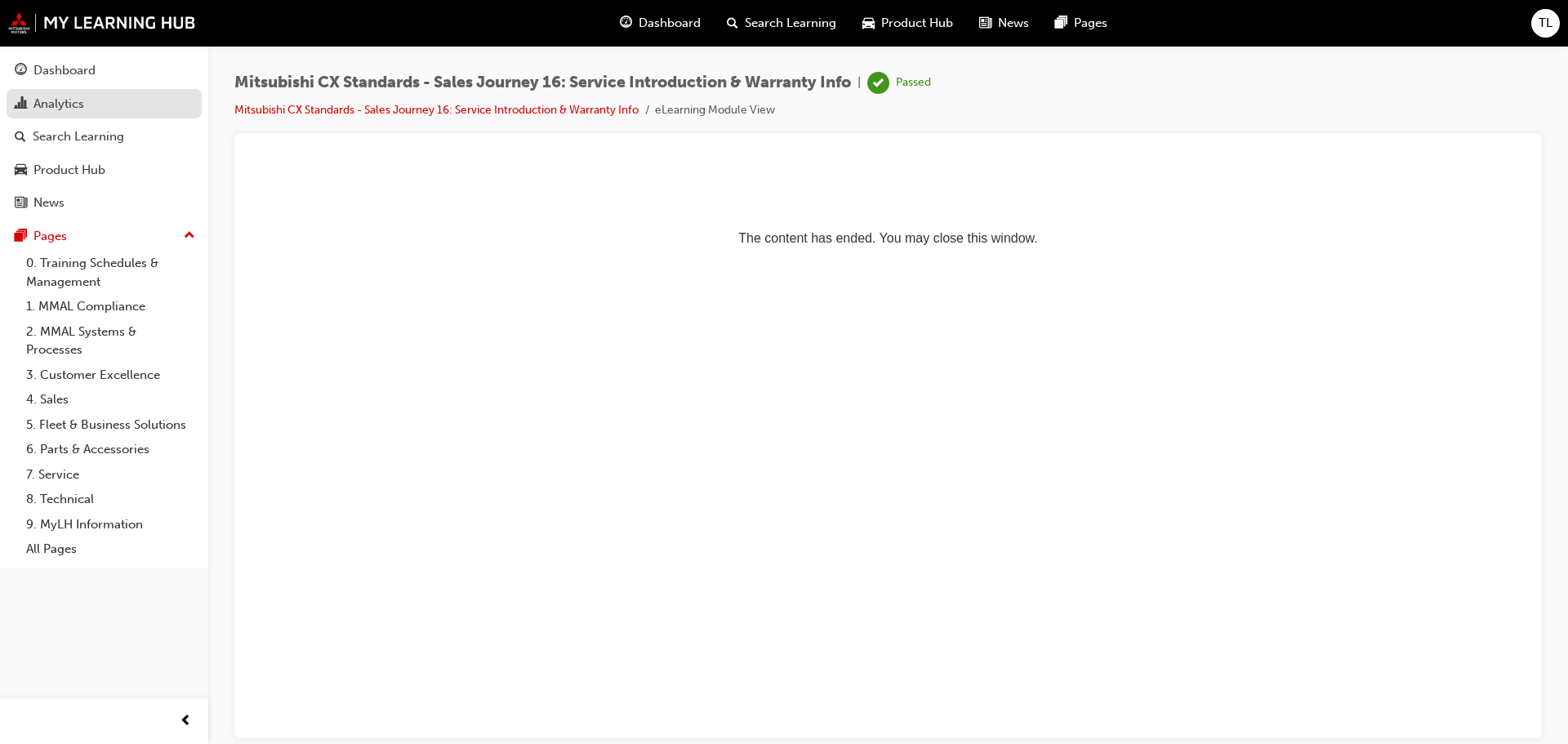
click at [88, 108] on div "Analytics" at bounding box center [103, 104] width 178 height 21
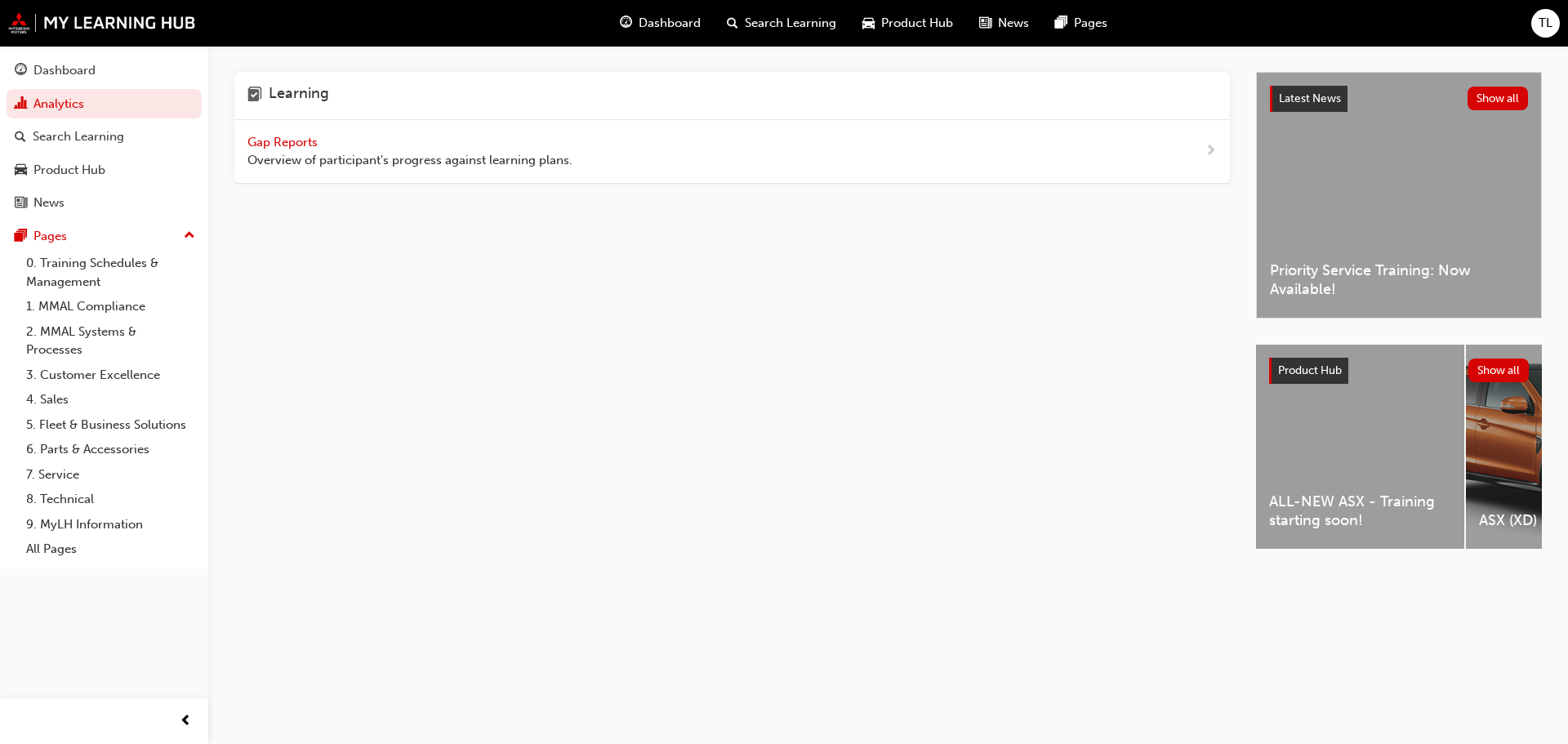
click at [286, 133] on div "Gap Reports Overview of participant's progress against learning plans." at bounding box center [410, 151] width 325 height 37
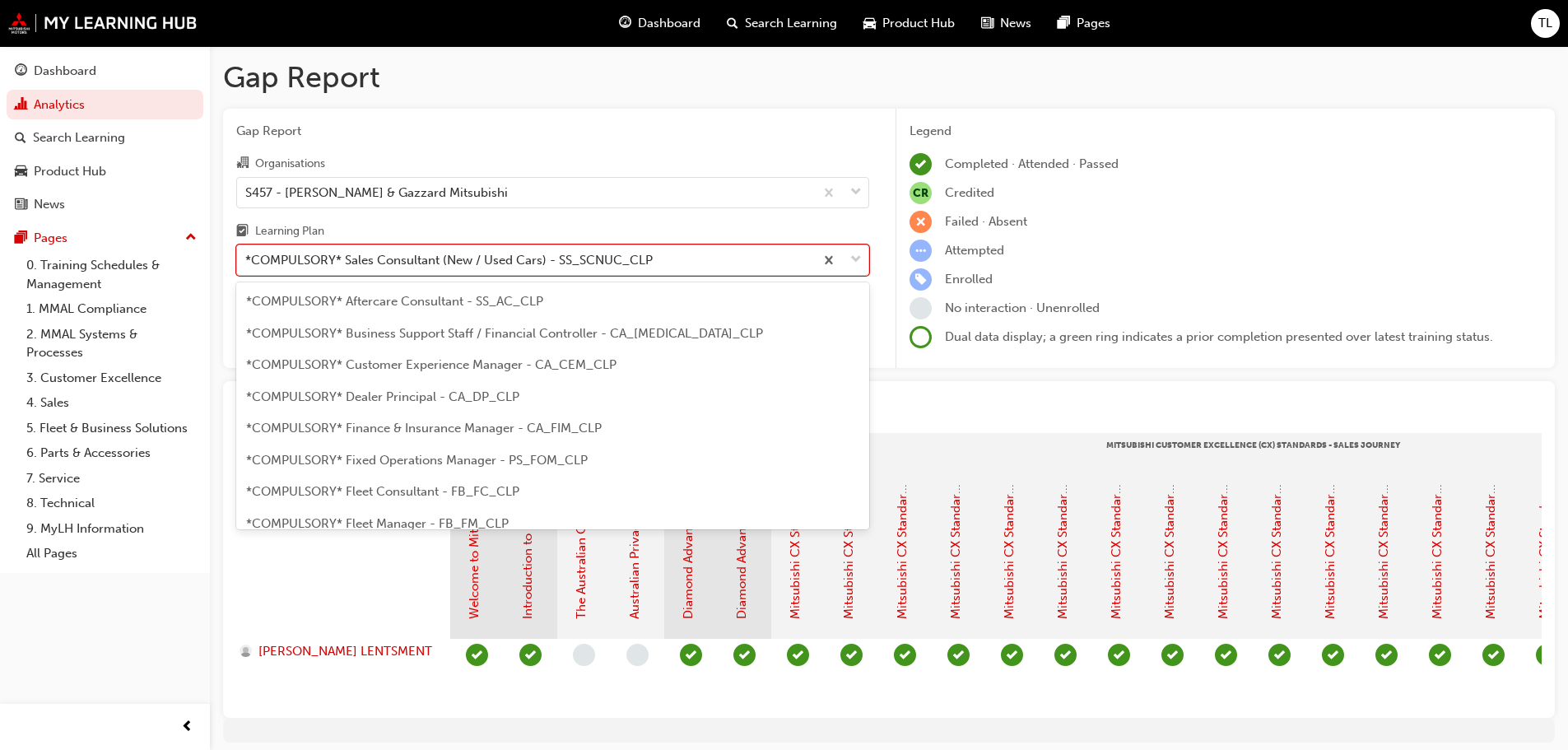
click at [526, 249] on div "*COMPULSORY* Sales Consultant (New / Used Cars) - SS_SCNUC_CLP" at bounding box center [525, 260] width 577 height 29
click at [247, 253] on input "Learning Plan option *COMPULSORY* Sales Consultant (New / Used Cars) - SS_SCNUC…" at bounding box center [246, 259] width 2 height 14
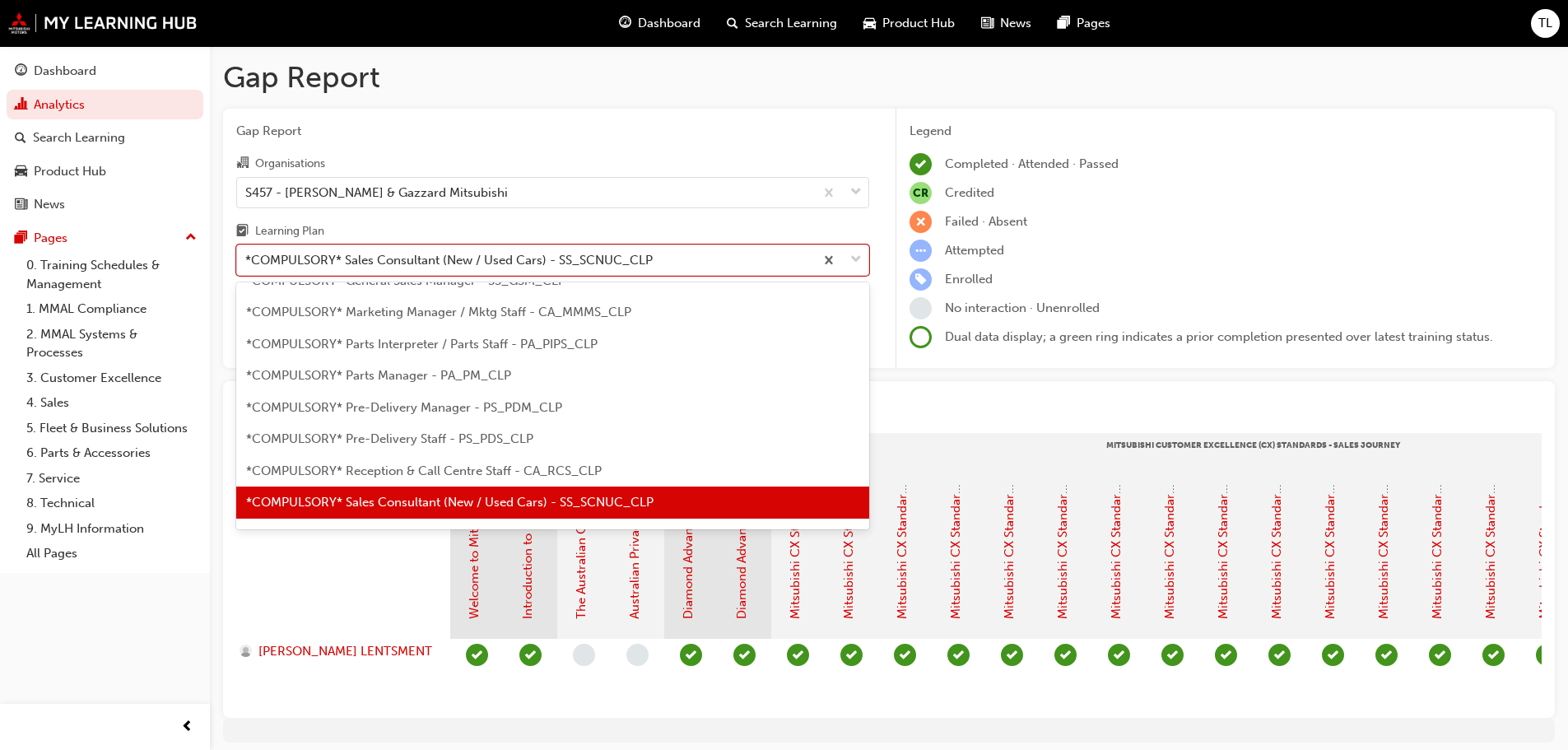
click at [528, 512] on div "*COMPULSORY* Sales Consultant (New / Used Cars) - SS_SCNUC_CLP" at bounding box center [552, 502] width 633 height 33
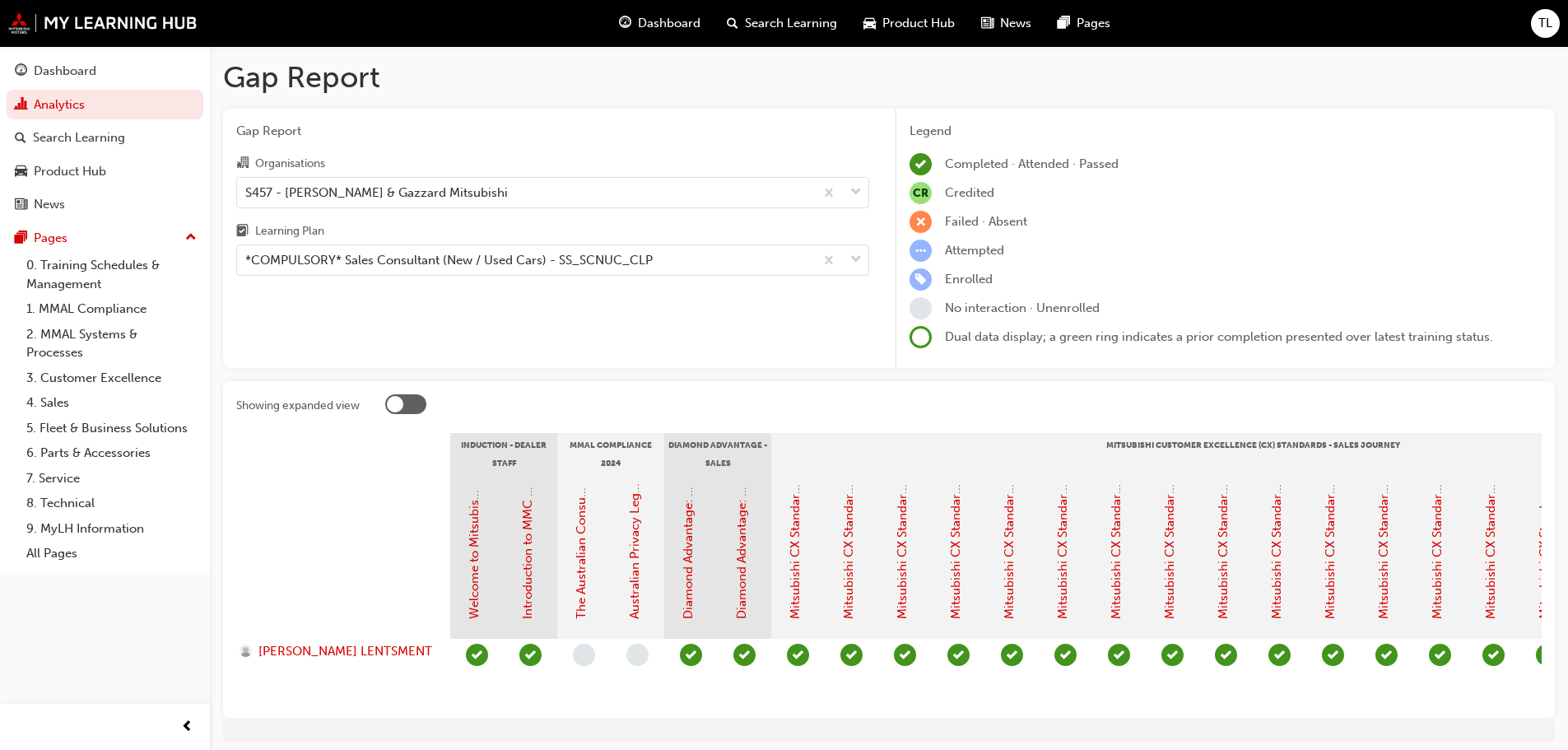
drag, startPoint x: 791, startPoint y: 716, endPoint x: 917, endPoint y: 722, distance: 126.1
click at [945, 733] on div "Gap Report Gap Report Organisations S457 - [PERSON_NAME] & Gazzard Mitsubishi L…" at bounding box center [888, 408] width 1358 height 723
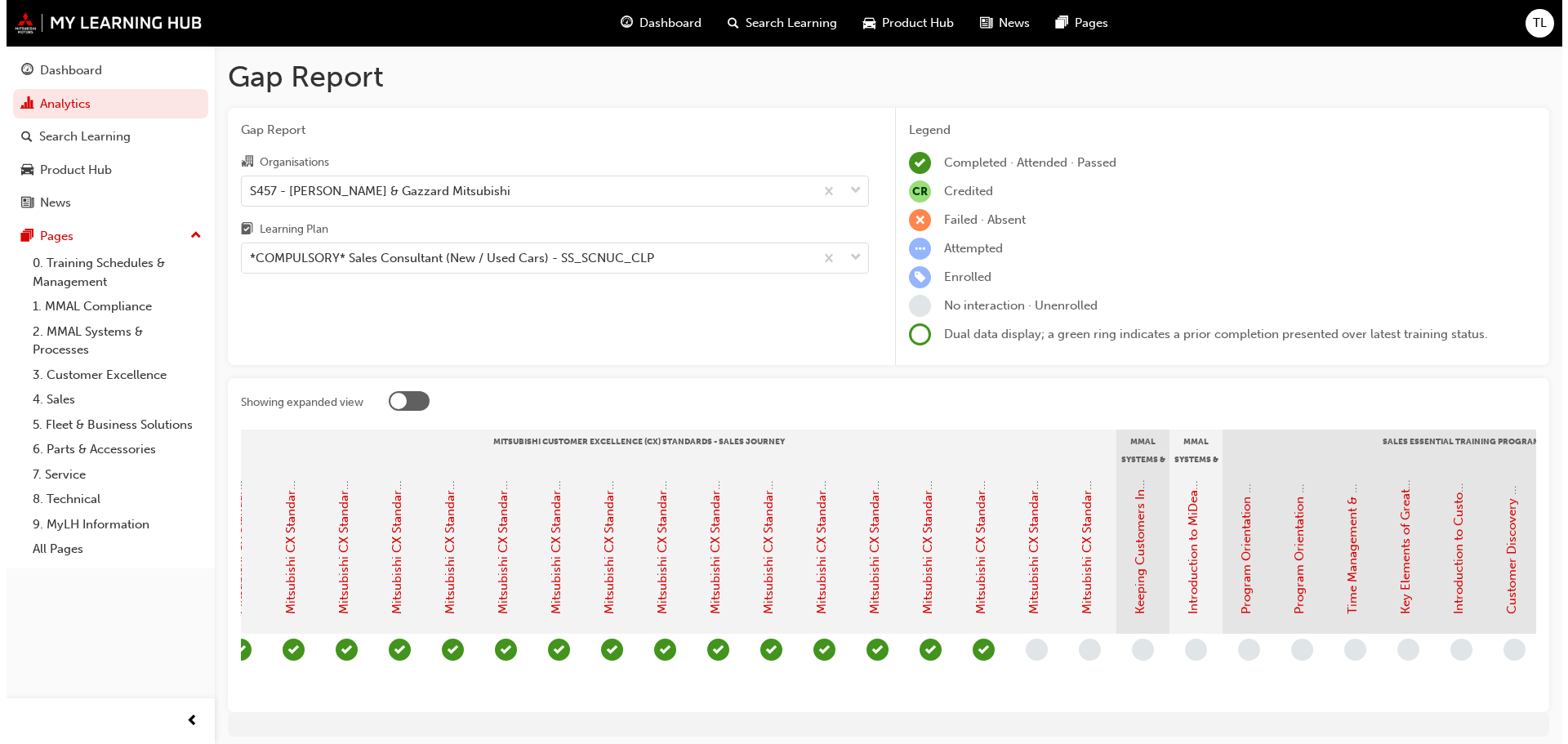
scroll to position [0, 671]
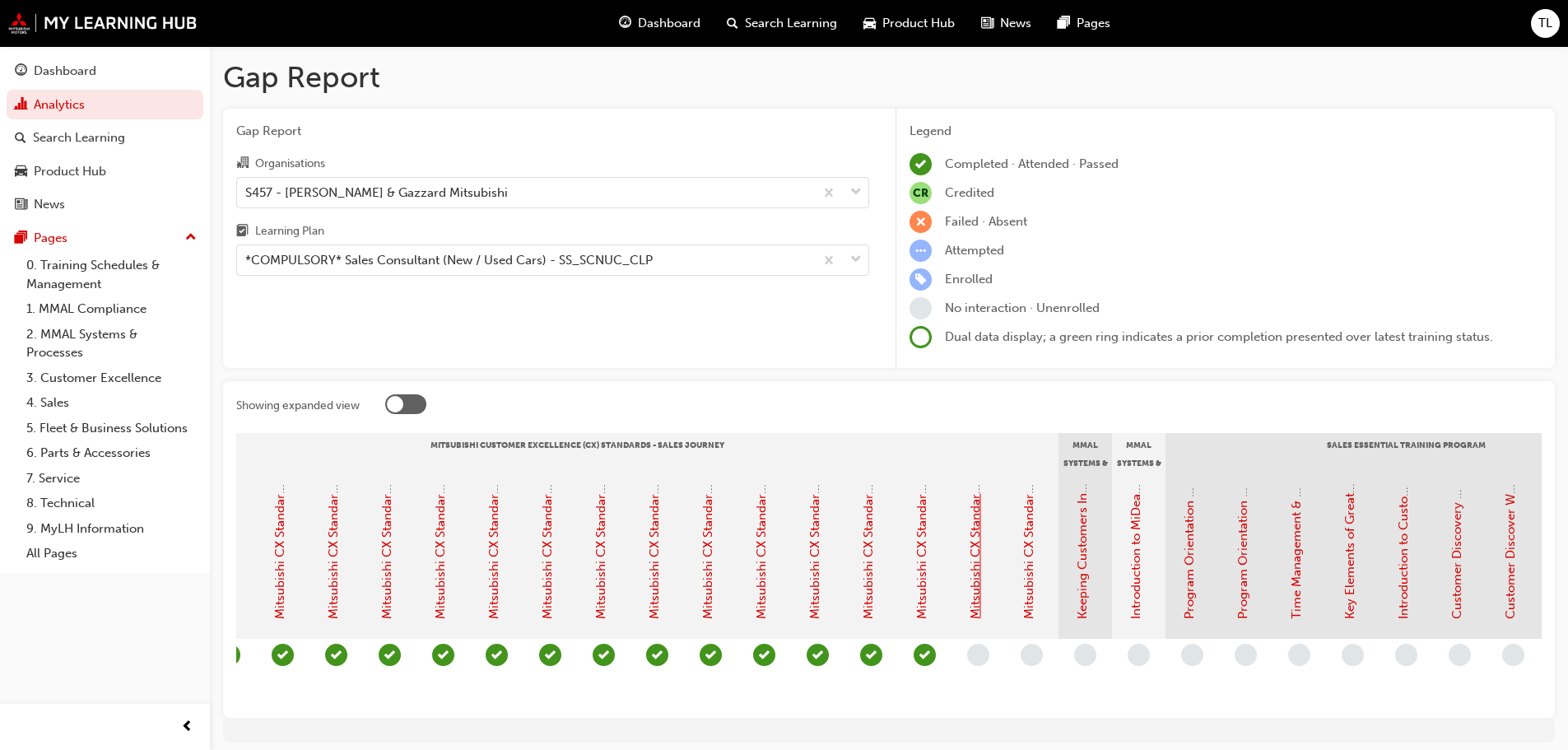
click at [976, 589] on link "Mitsubishi CX Standards - Sales Journey 17: Post Purchase Contact" at bounding box center [975, 428] width 14 height 381
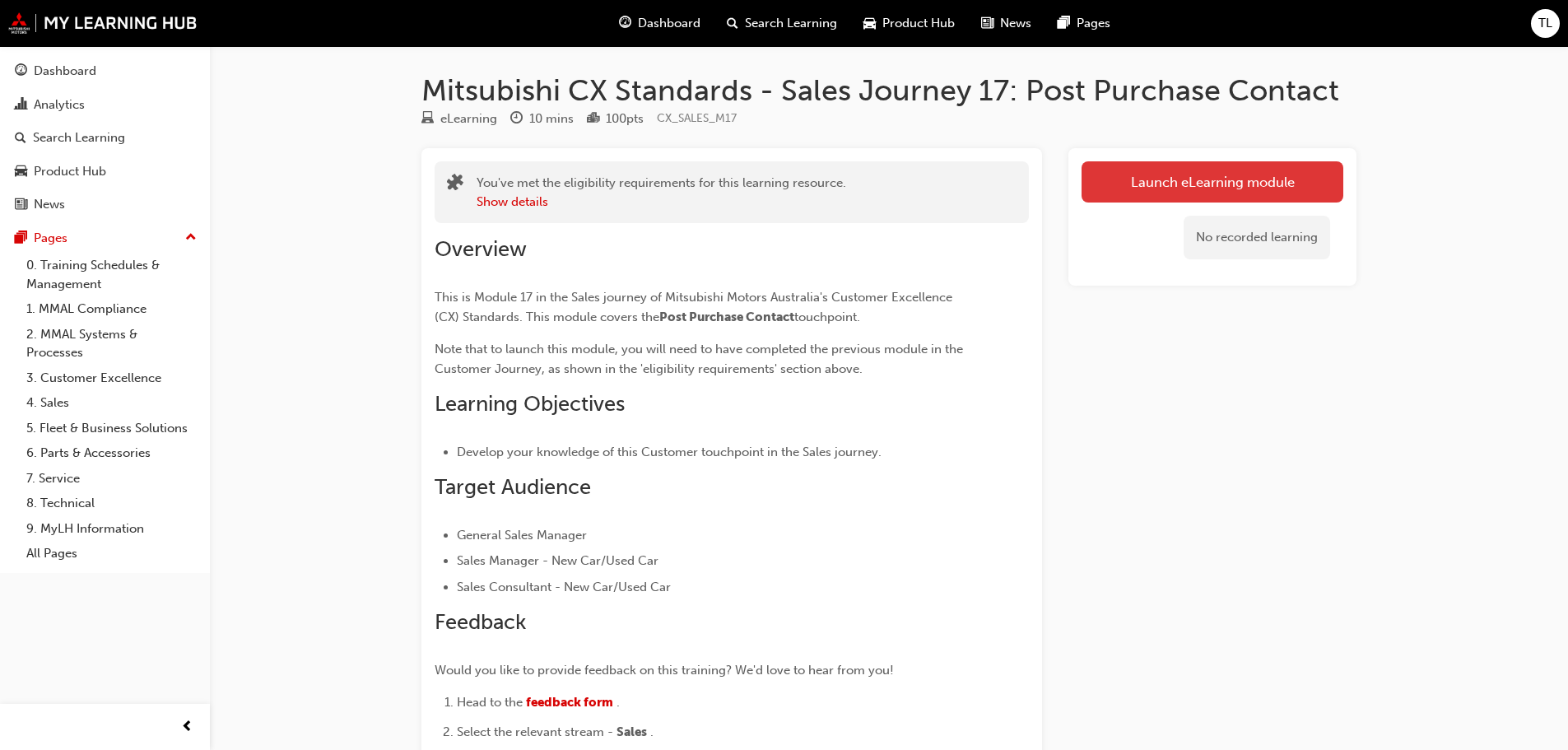
click at [1143, 183] on link "Launch eLearning module" at bounding box center [1213, 183] width 262 height 42
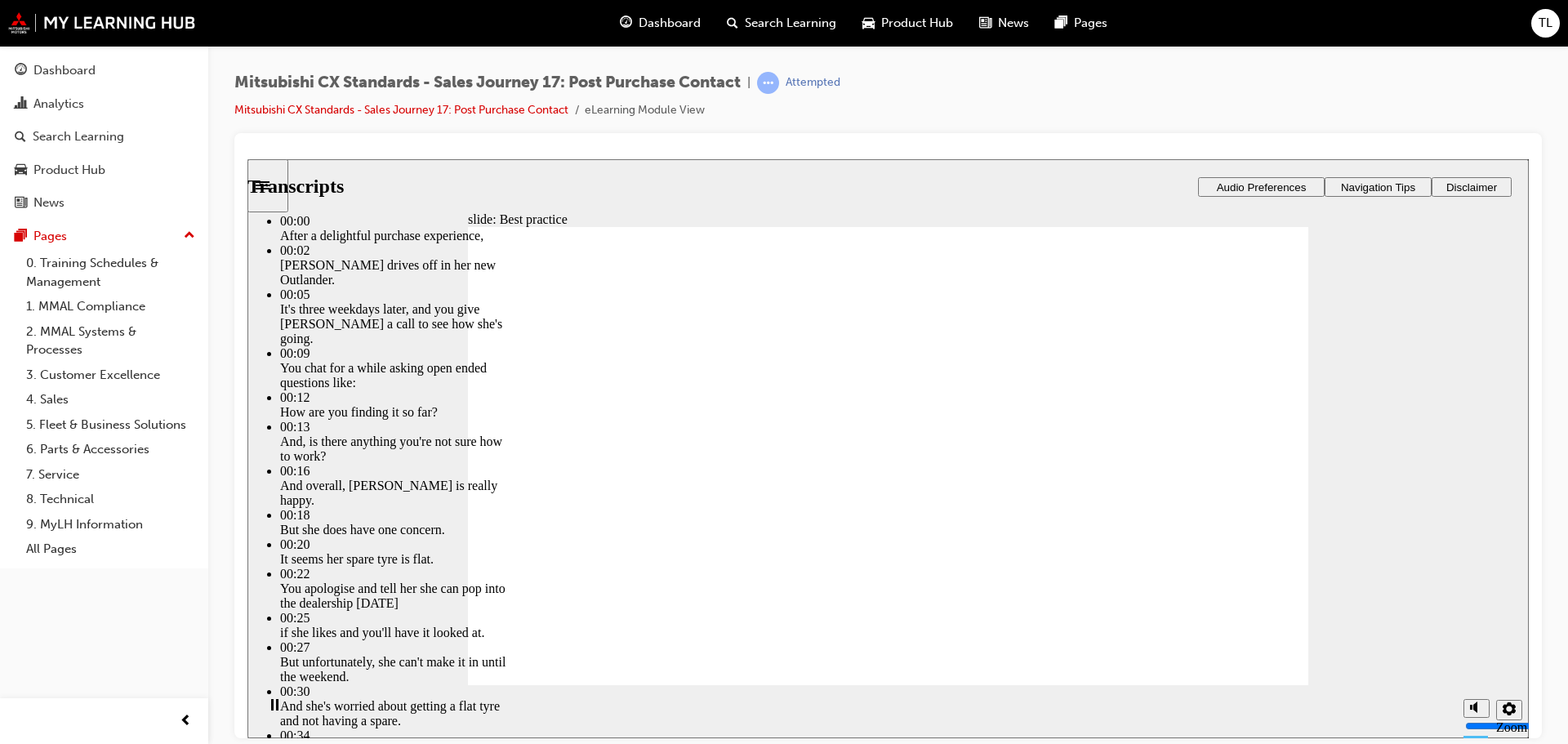
type input "103"
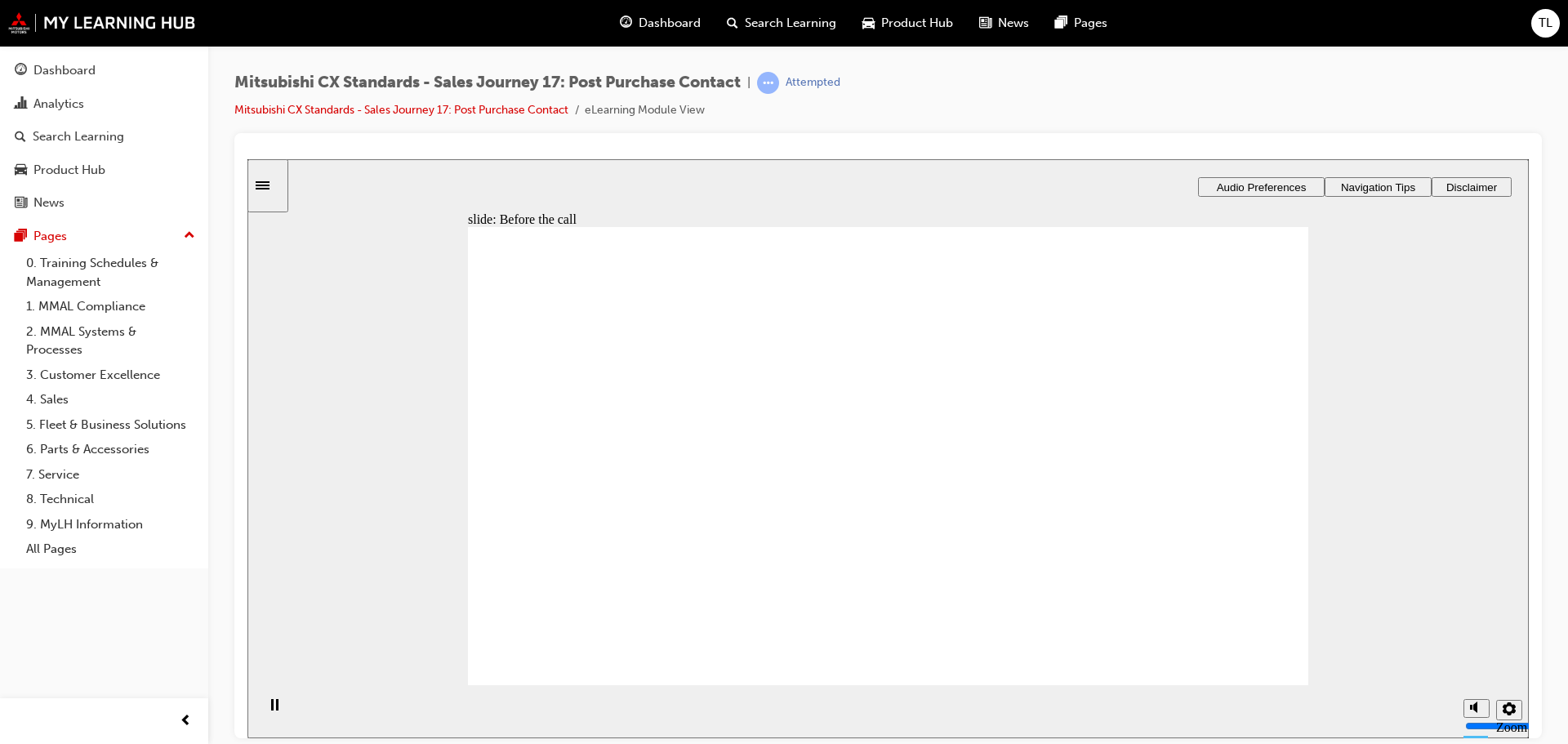
checkbox input "true"
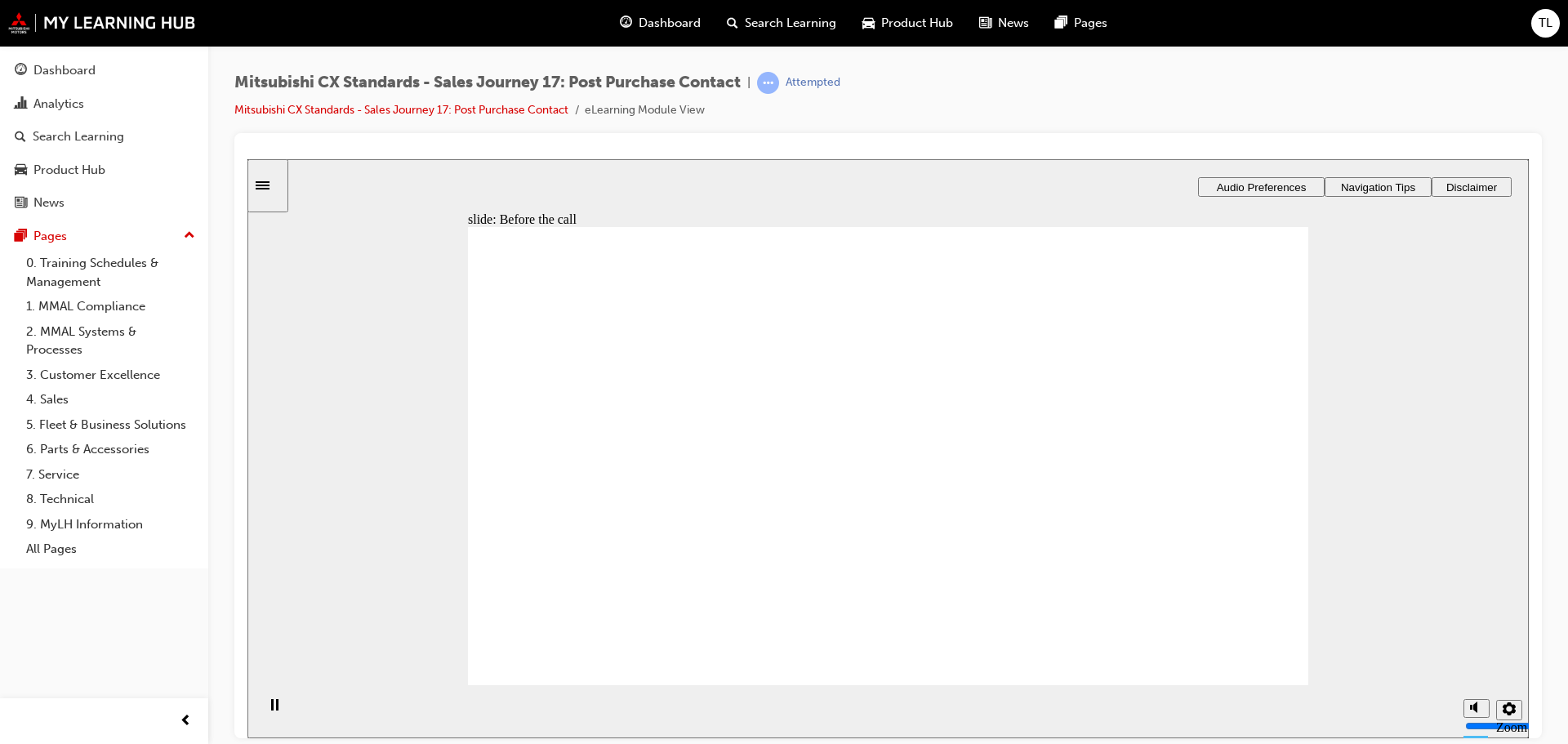
drag, startPoint x: 681, startPoint y: 518, endPoint x: 877, endPoint y: 425, distance: 216.9
drag, startPoint x: 638, startPoint y: 493, endPoint x: 1203, endPoint y: 336, distance: 586.4
drag, startPoint x: 671, startPoint y: 511, endPoint x: 892, endPoint y: 434, distance: 234.0
drag, startPoint x: 684, startPoint y: 506, endPoint x: 1255, endPoint y: 401, distance: 580.6
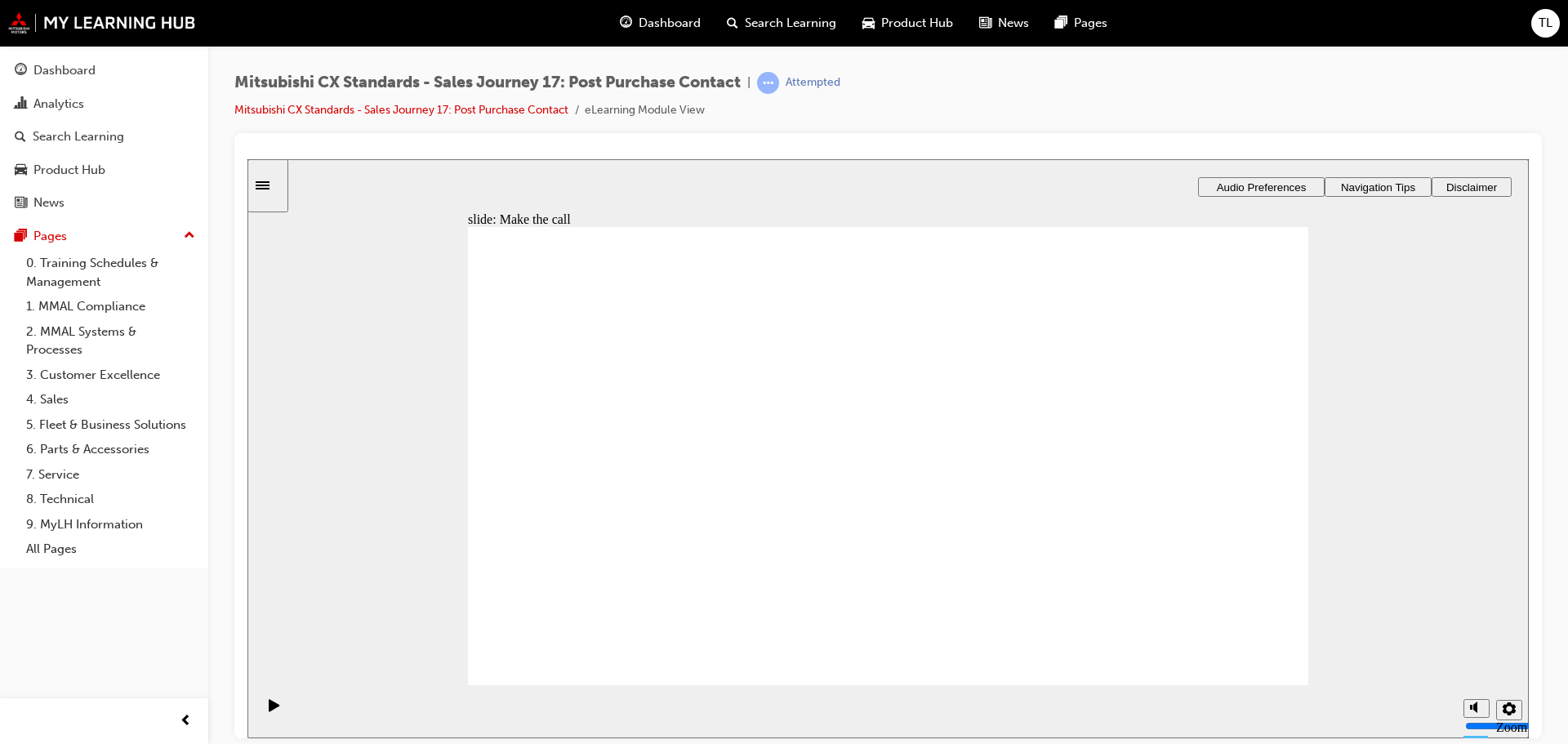
drag, startPoint x: 589, startPoint y: 503, endPoint x: 807, endPoint y: 472, distance: 220.2
drag, startPoint x: 593, startPoint y: 509, endPoint x: 1130, endPoint y: 453, distance: 539.9
drag, startPoint x: 671, startPoint y: 506, endPoint x: 942, endPoint y: 370, distance: 303.2
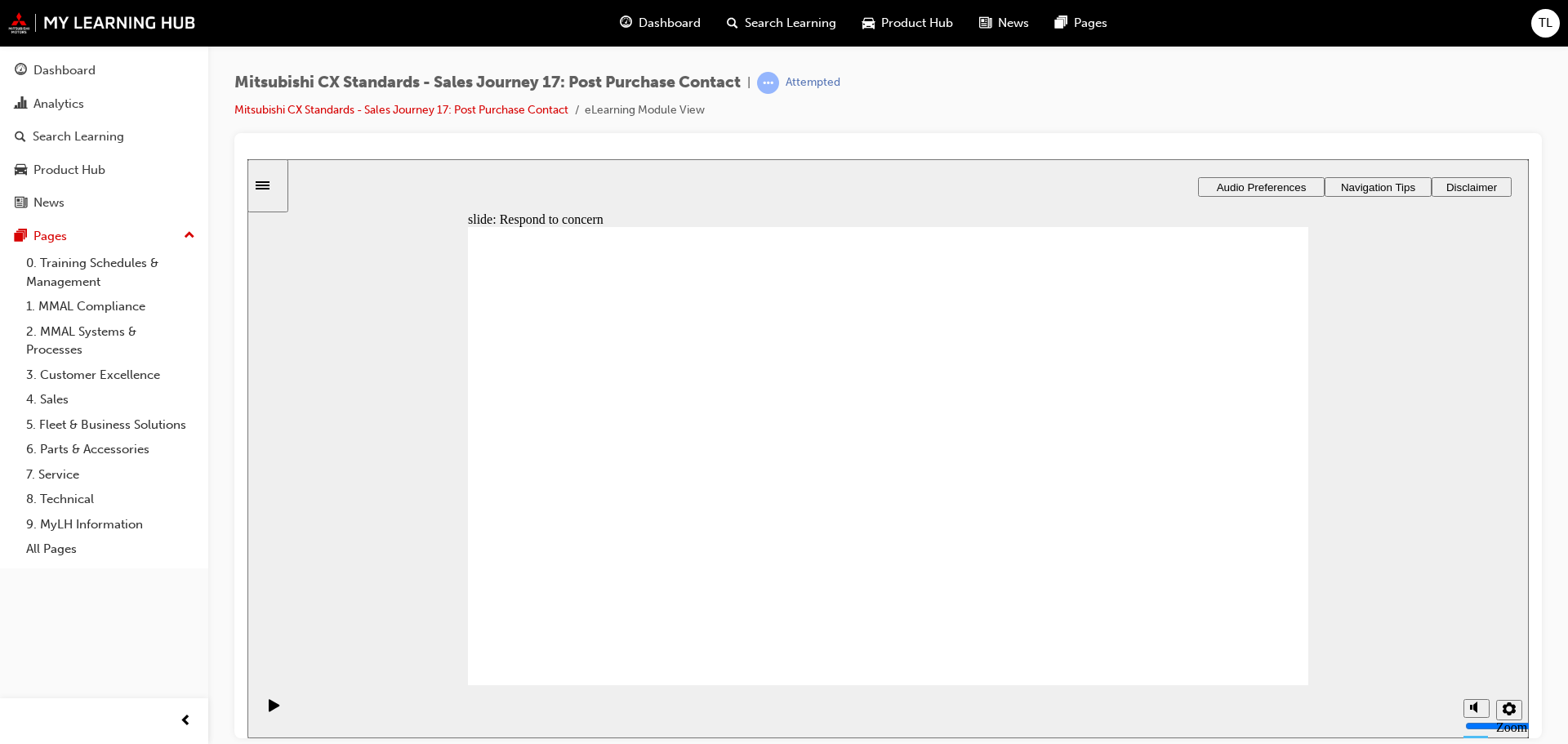
drag, startPoint x: 689, startPoint y: 519, endPoint x: 900, endPoint y: 489, distance: 213.1
drag, startPoint x: 654, startPoint y: 505, endPoint x: 925, endPoint y: 527, distance: 271.9
drag, startPoint x: 637, startPoint y: 526, endPoint x: 883, endPoint y: 580, distance: 251.9
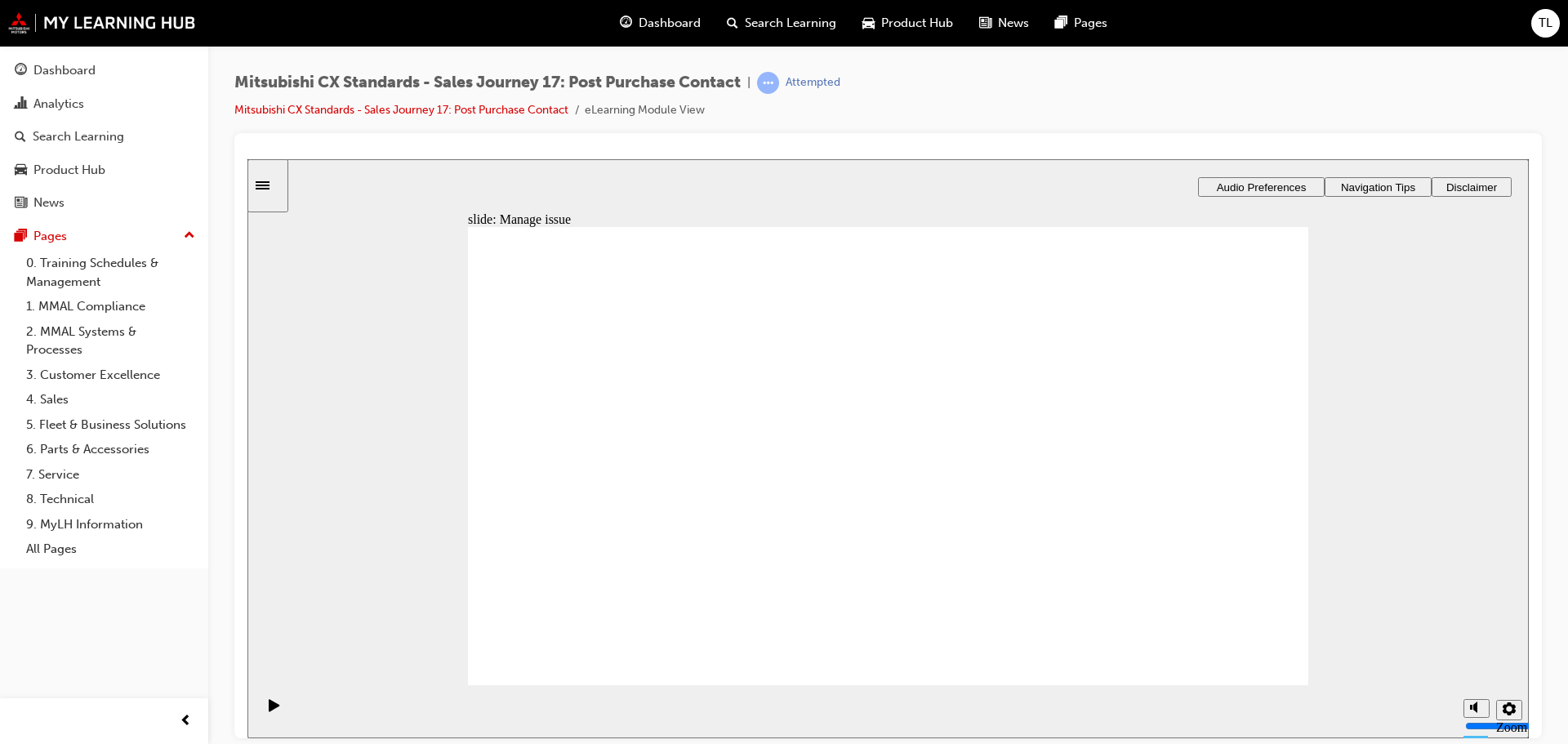
drag, startPoint x: 610, startPoint y: 472, endPoint x: 855, endPoint y: 404, distance: 254.3
drag, startPoint x: 706, startPoint y: 491, endPoint x: 1247, endPoint y: 400, distance: 548.6
drag, startPoint x: 605, startPoint y: 498, endPoint x: 1090, endPoint y: 463, distance: 486.3
drag, startPoint x: 709, startPoint y: 498, endPoint x: 957, endPoint y: 417, distance: 260.9
drag, startPoint x: 608, startPoint y: 507, endPoint x: 949, endPoint y: 450, distance: 345.7
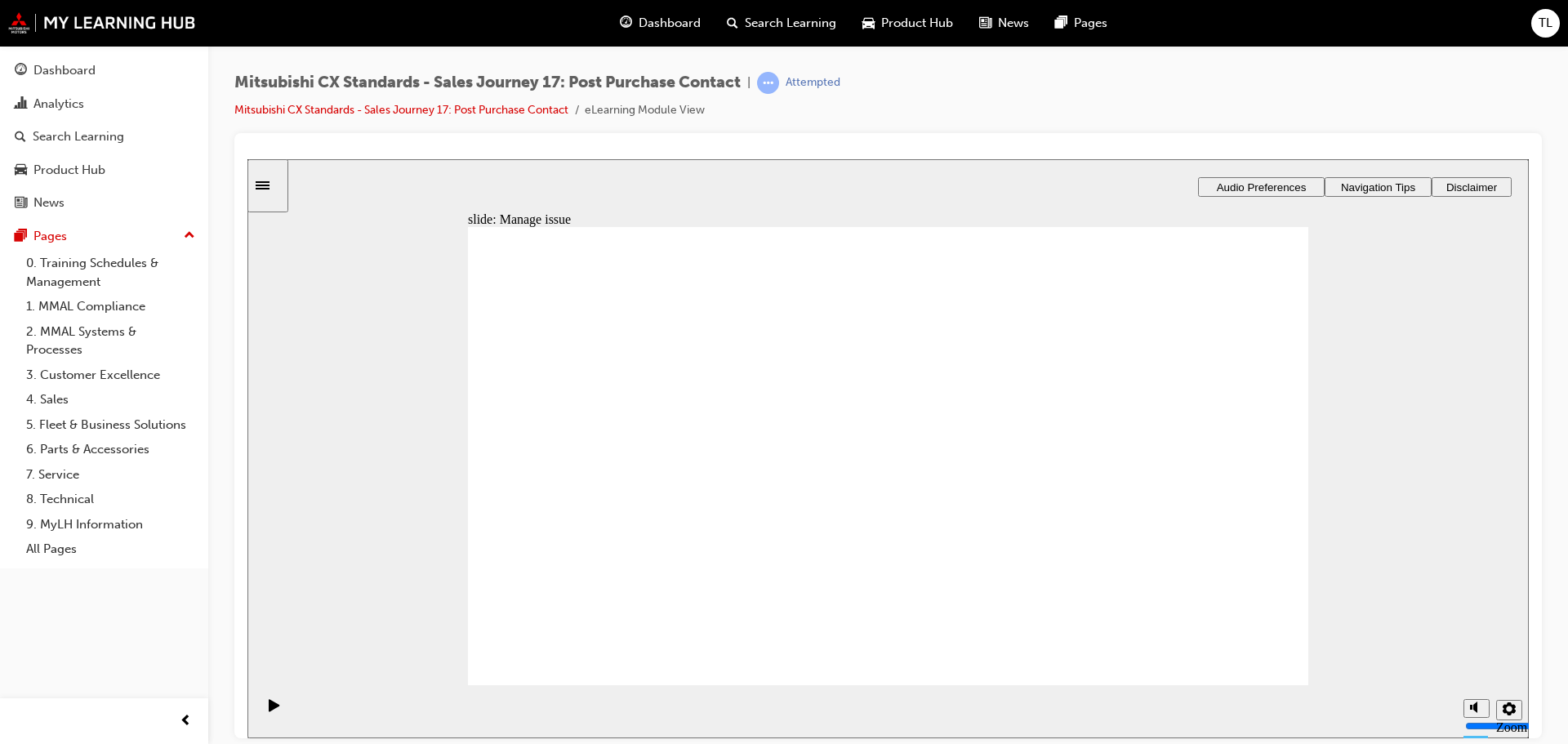
drag, startPoint x: 975, startPoint y: 480, endPoint x: 810, endPoint y: 523, distance: 170.5
checkbox input "true"
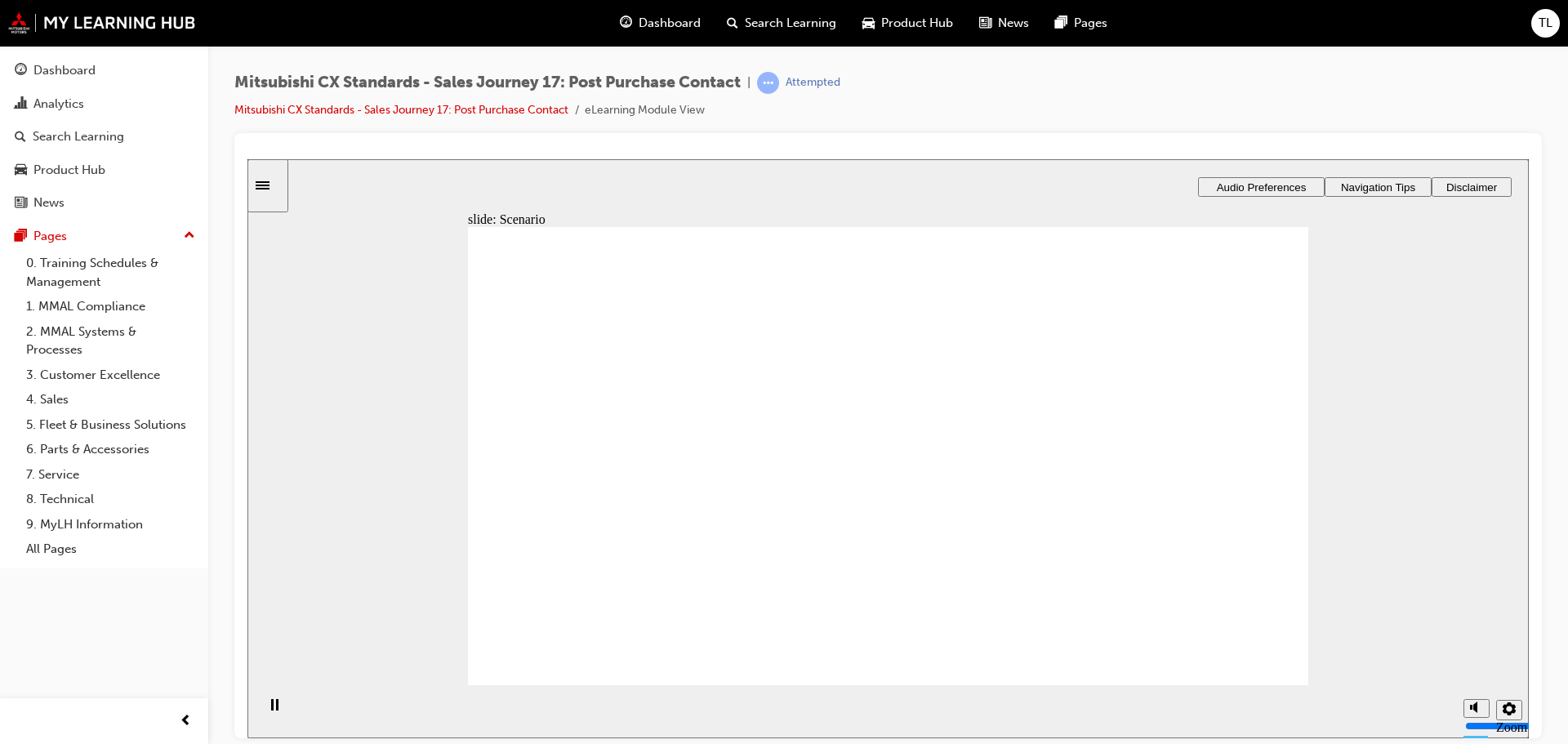
checkbox input "true"
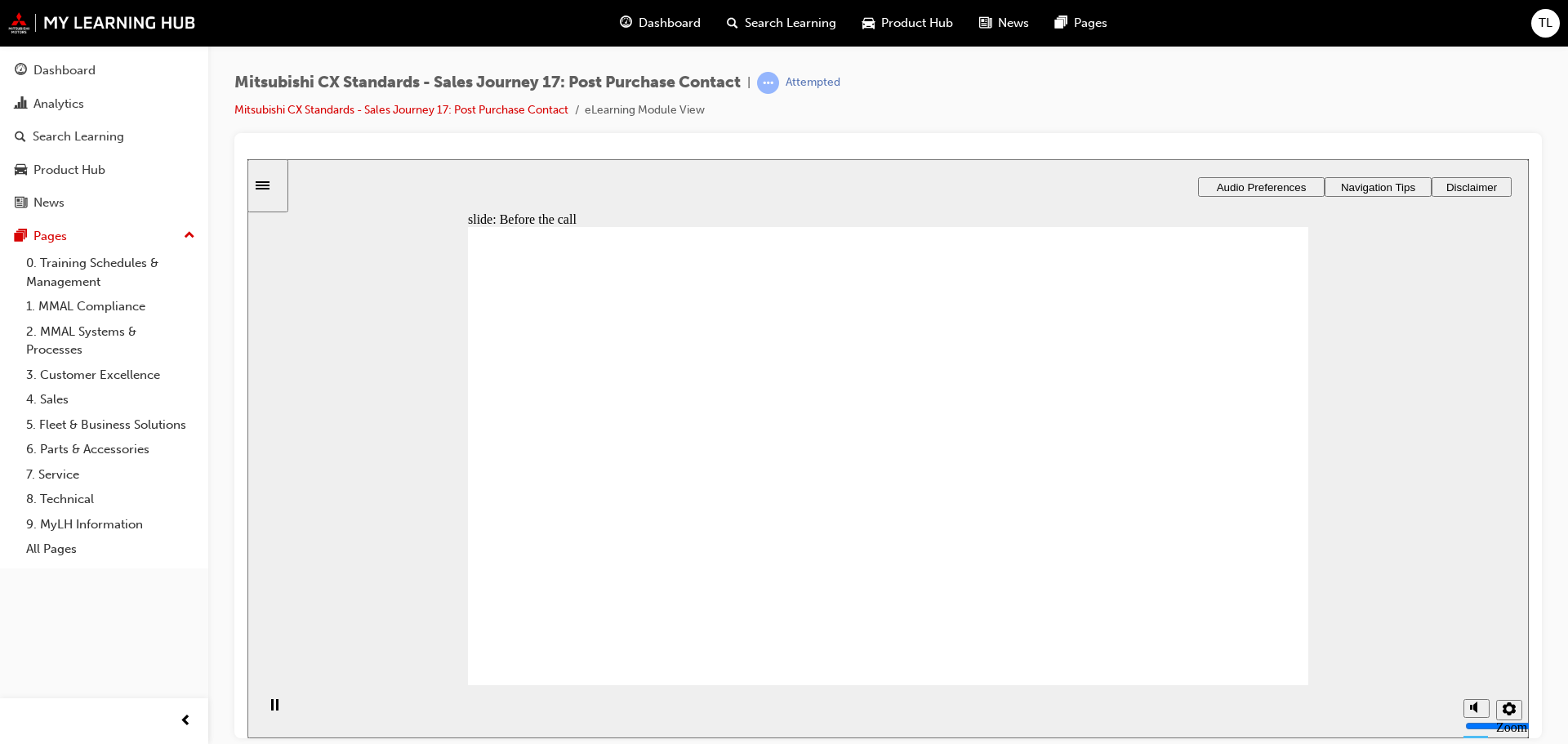
checkbox input "true"
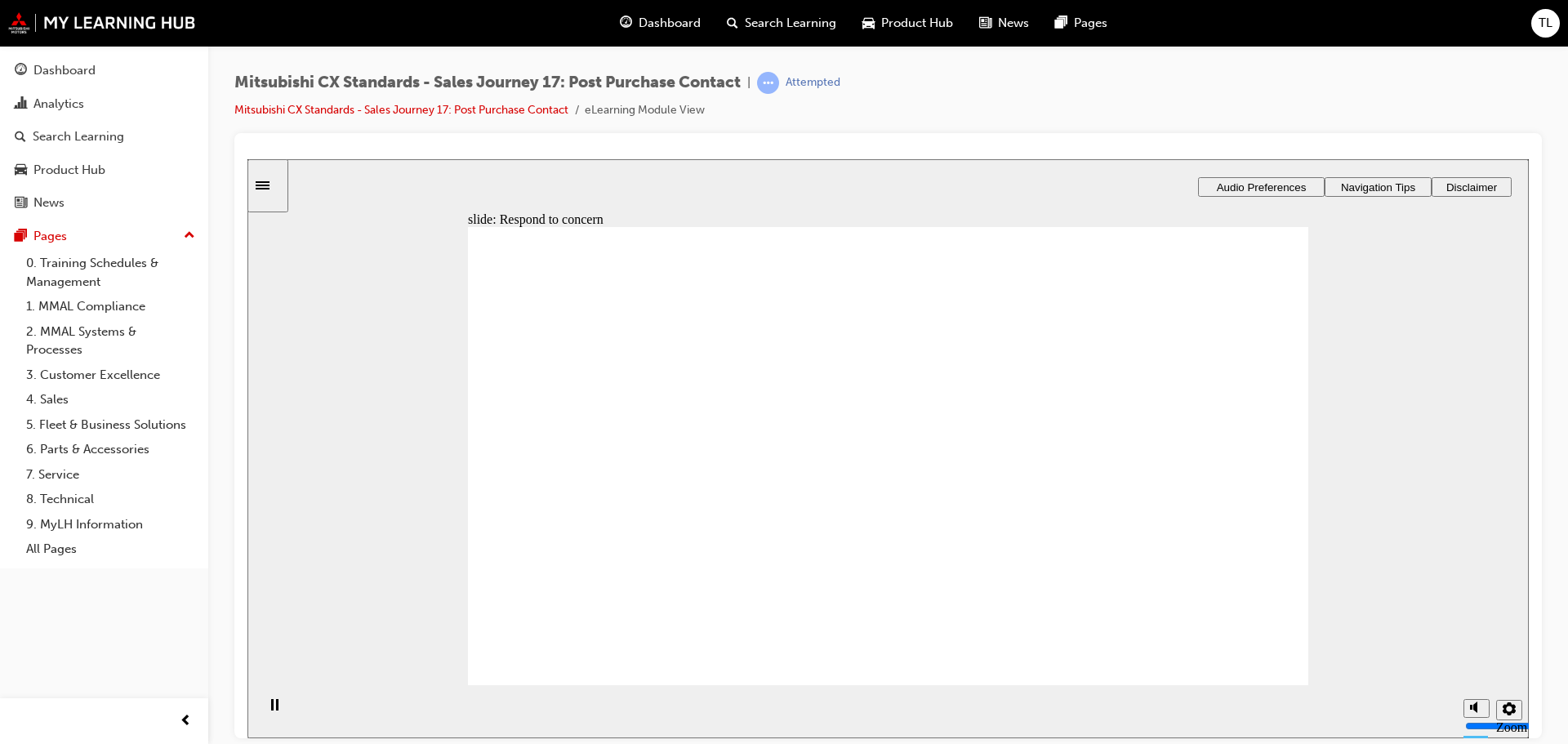
drag, startPoint x: 612, startPoint y: 511, endPoint x: 1086, endPoint y: 407, distance: 485.3
drag, startPoint x: 684, startPoint y: 481, endPoint x: 880, endPoint y: 391, distance: 215.7
drag, startPoint x: 680, startPoint y: 484, endPoint x: 919, endPoint y: 463, distance: 239.9
drag, startPoint x: 592, startPoint y: 499, endPoint x: 847, endPoint y: 532, distance: 257.1
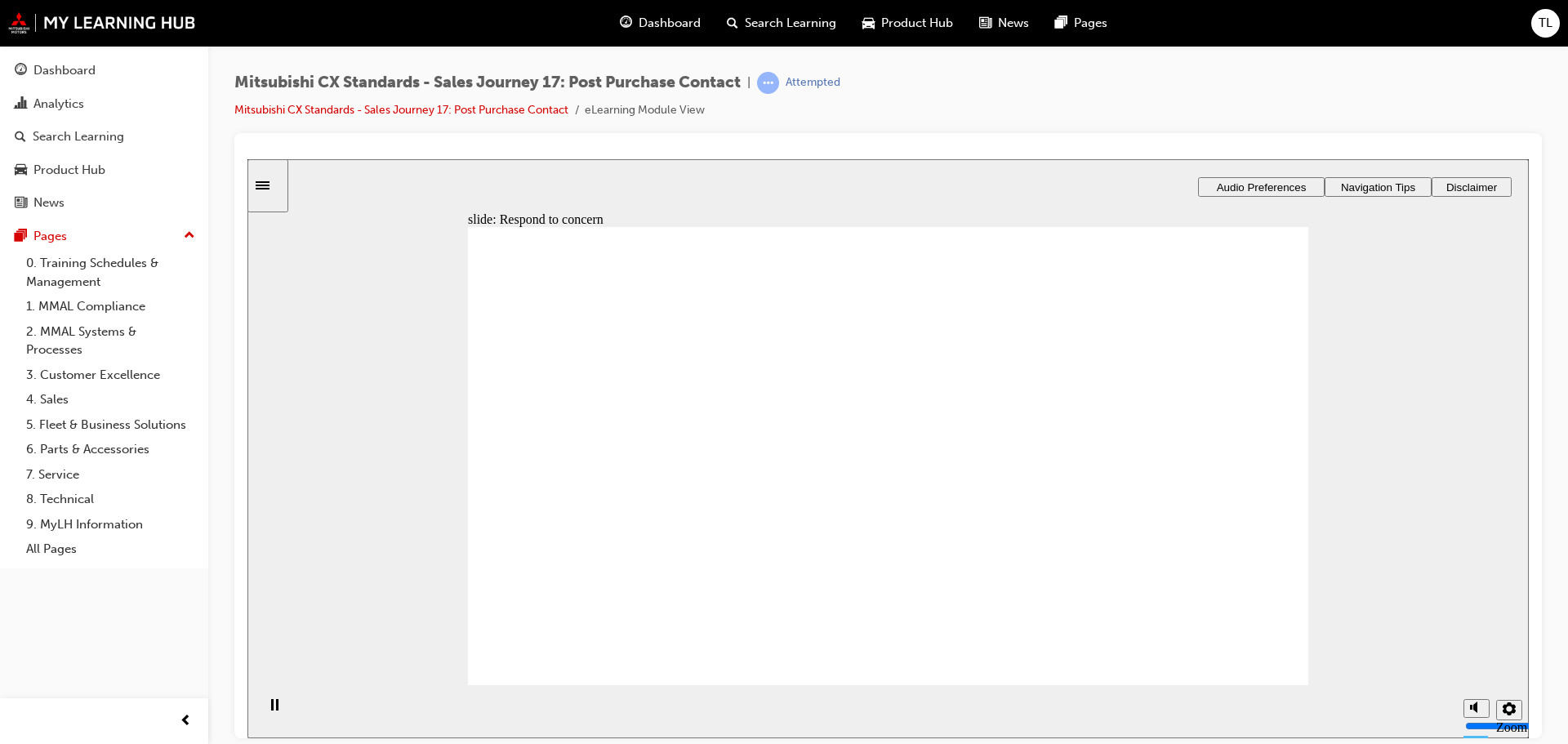
checkbox input "true"
drag, startPoint x: 618, startPoint y: 459, endPoint x: 620, endPoint y: 495, distance: 36.1
checkbox input "true"
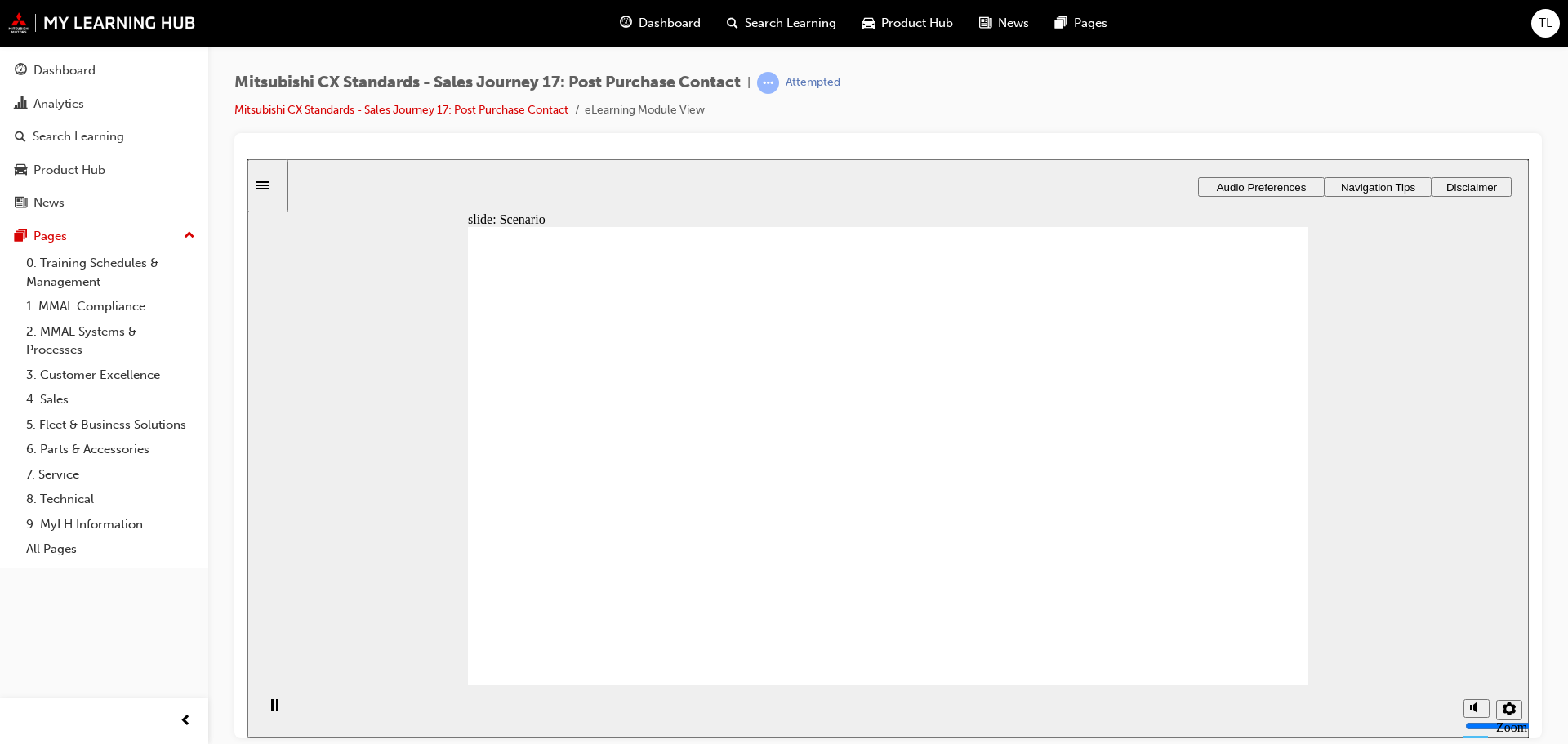
checkbox input "true"
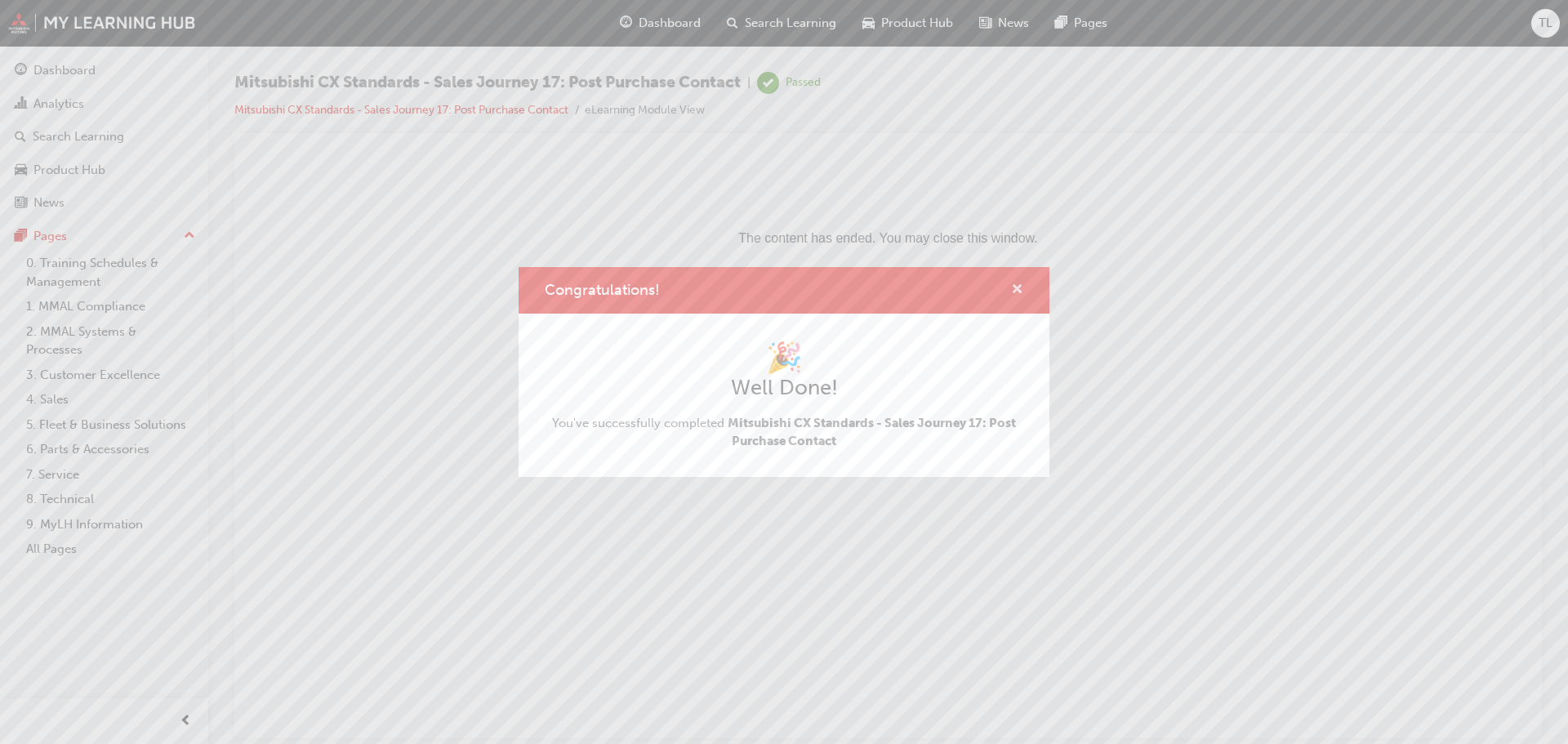
click at [1020, 291] on span "cross-icon" at bounding box center [1017, 290] width 13 height 14
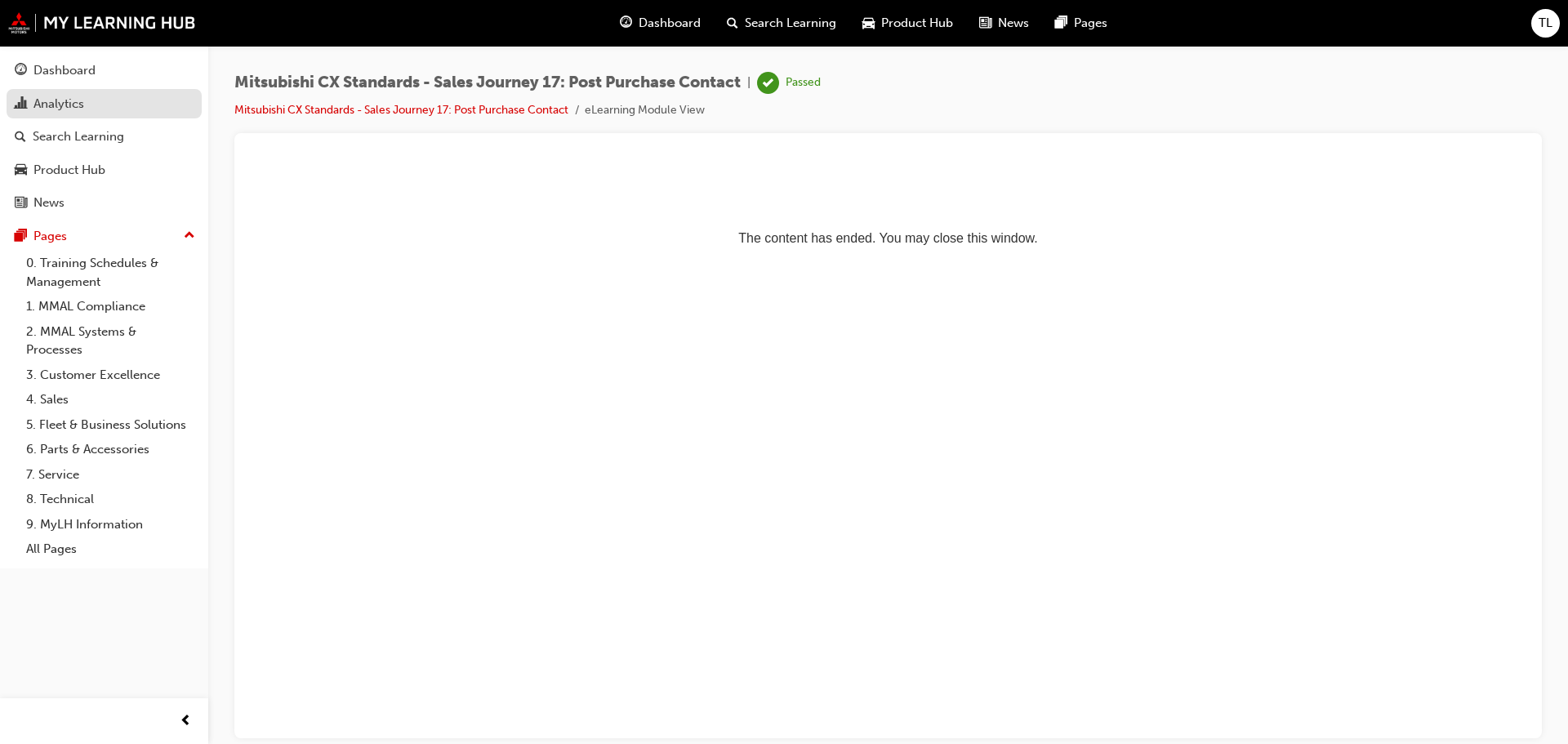
click at [65, 105] on div "Analytics" at bounding box center [58, 104] width 50 height 19
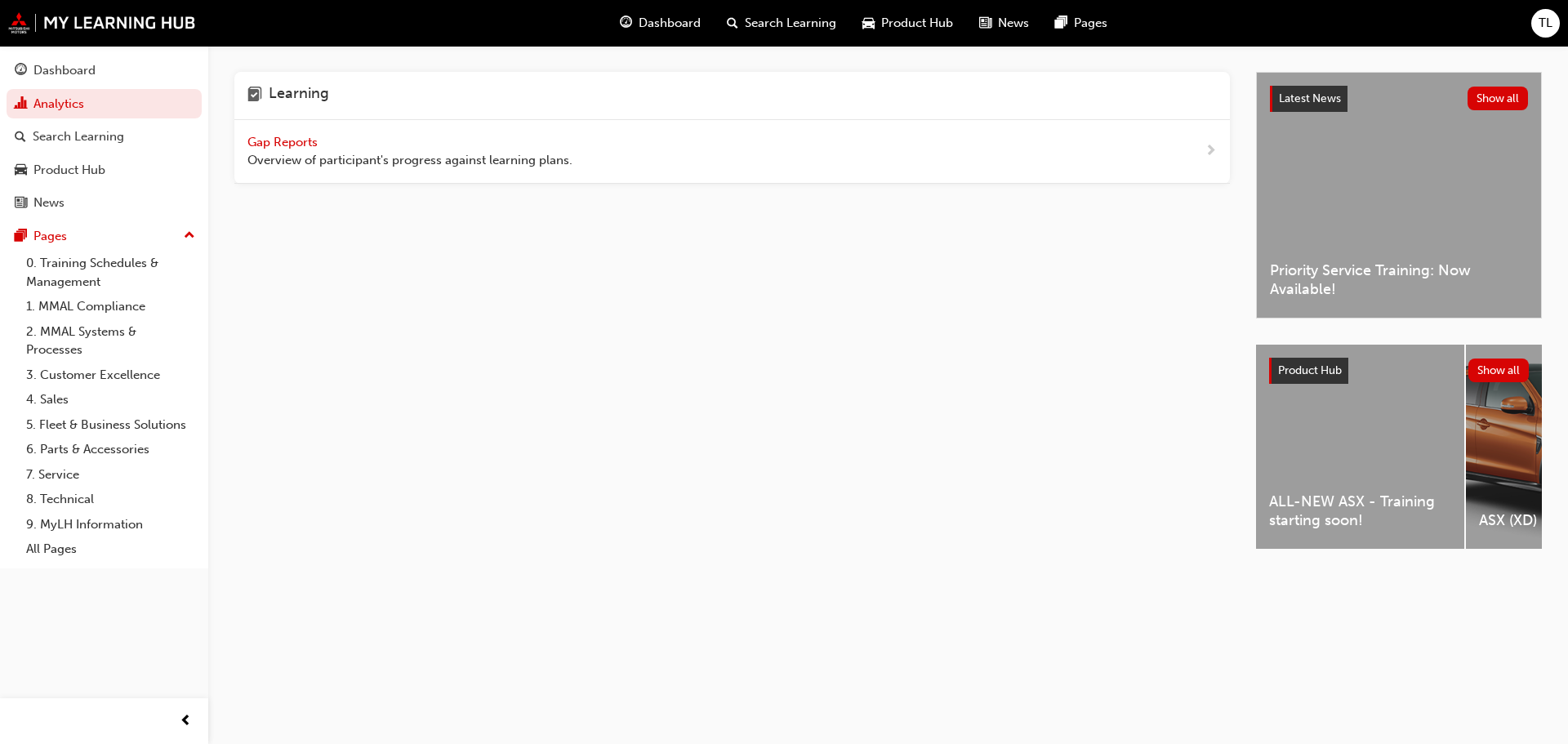
click at [325, 142] on div "Gap Reports Overview of participant's progress against learning plans." at bounding box center [410, 151] width 325 height 37
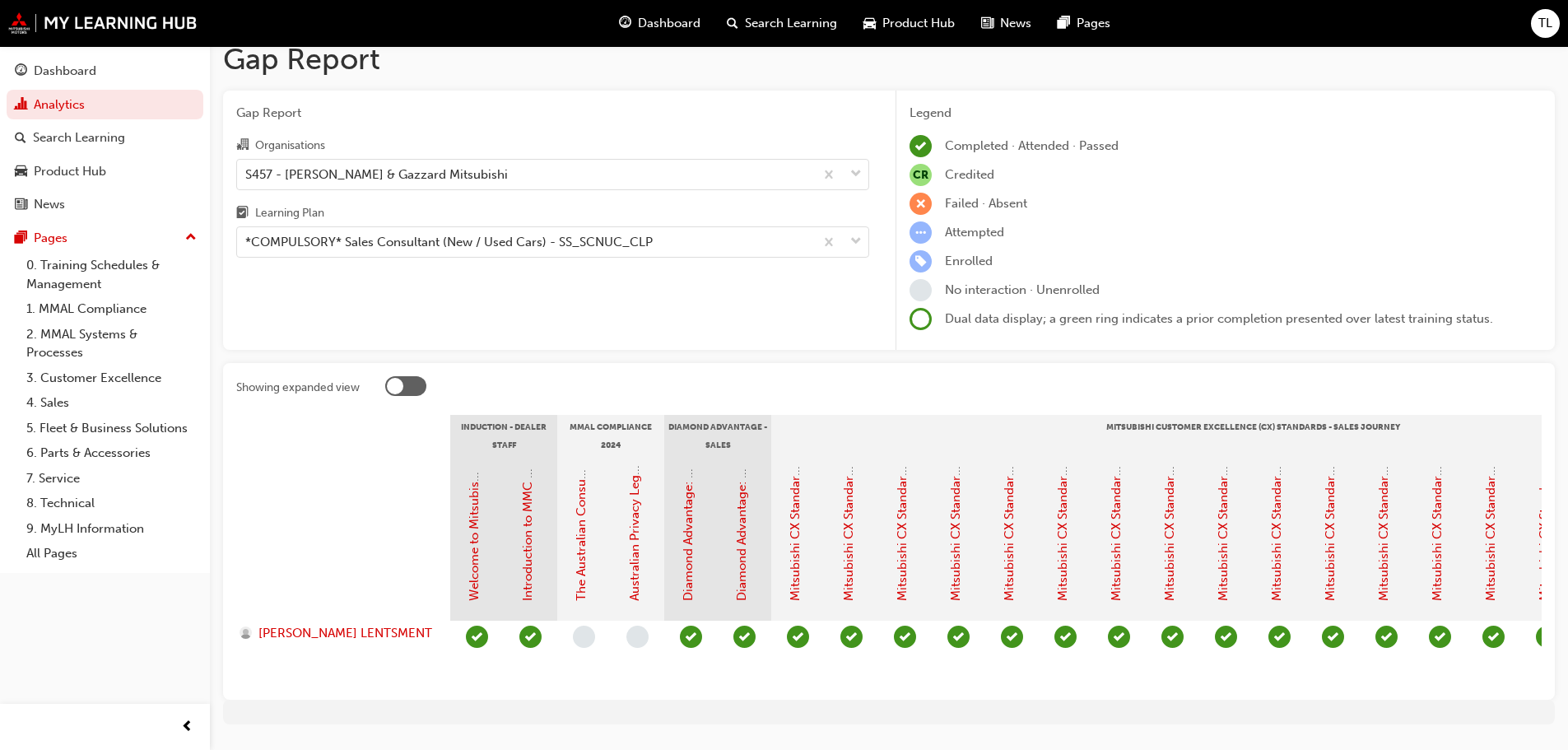
scroll to position [72, 0]
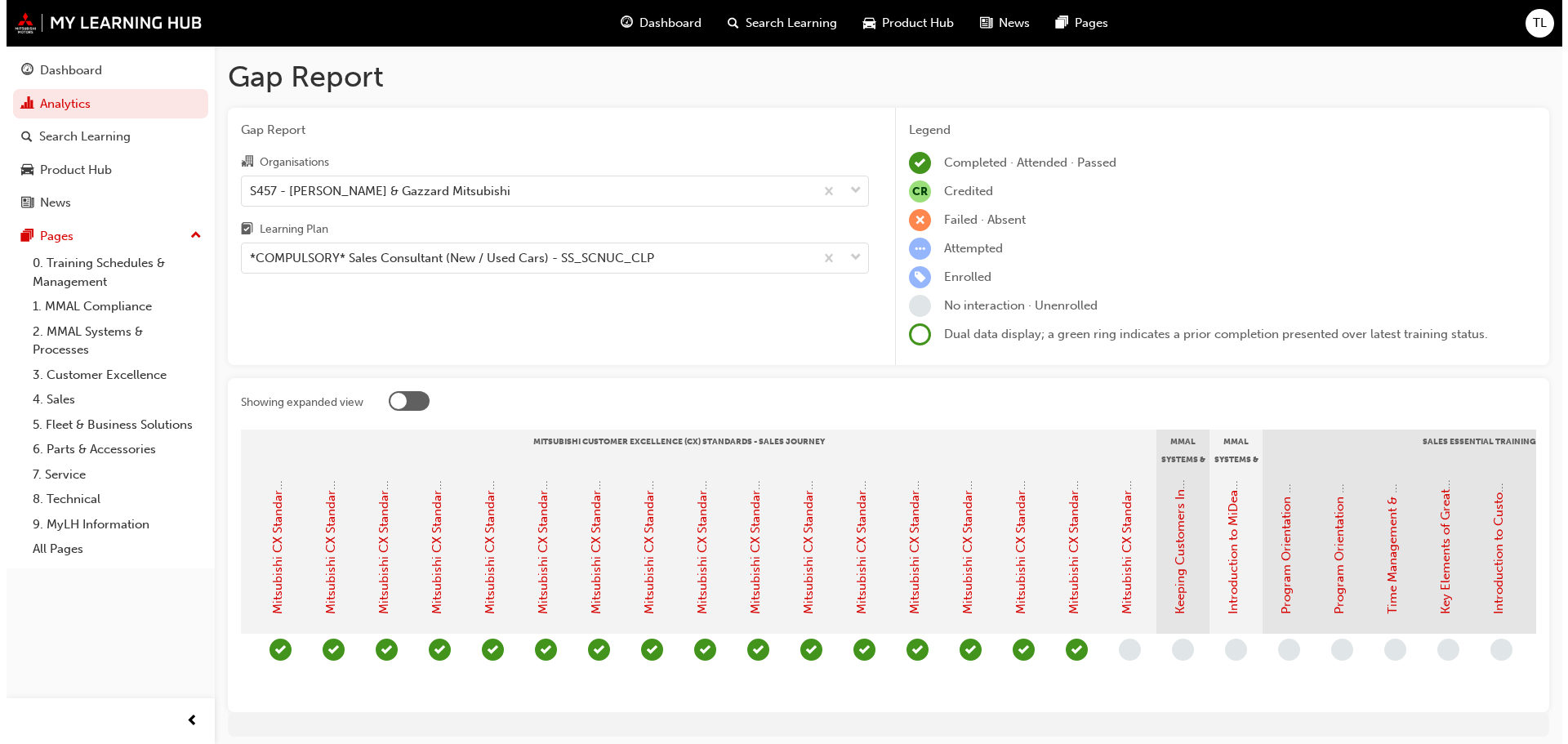
scroll to position [0, 593]
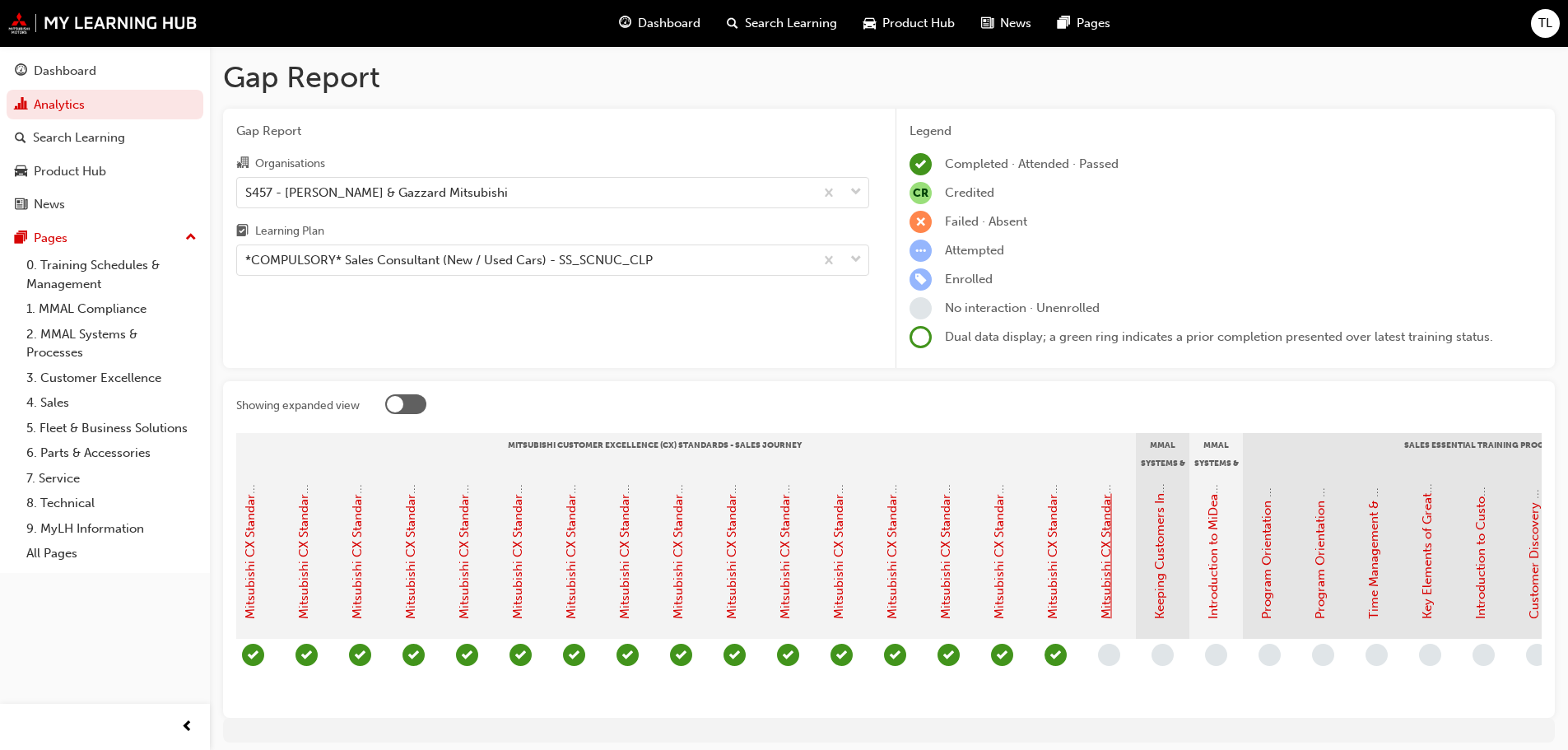
click at [1107, 609] on link "Mitsubishi CX Standards - Service Journey for Sales Staff" at bounding box center [1106, 457] width 14 height 323
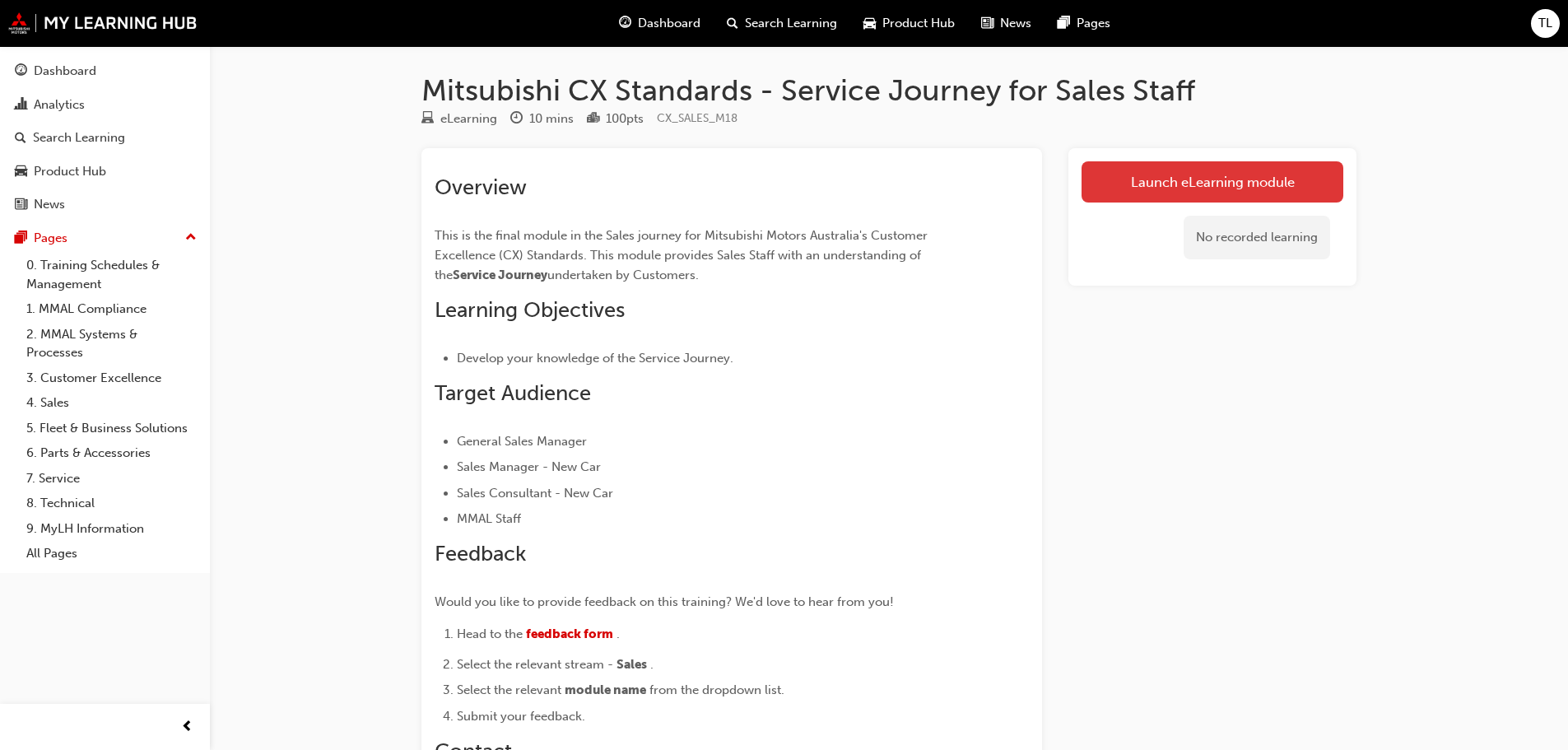
click at [1158, 178] on link "Launch eLearning module" at bounding box center [1213, 183] width 262 height 42
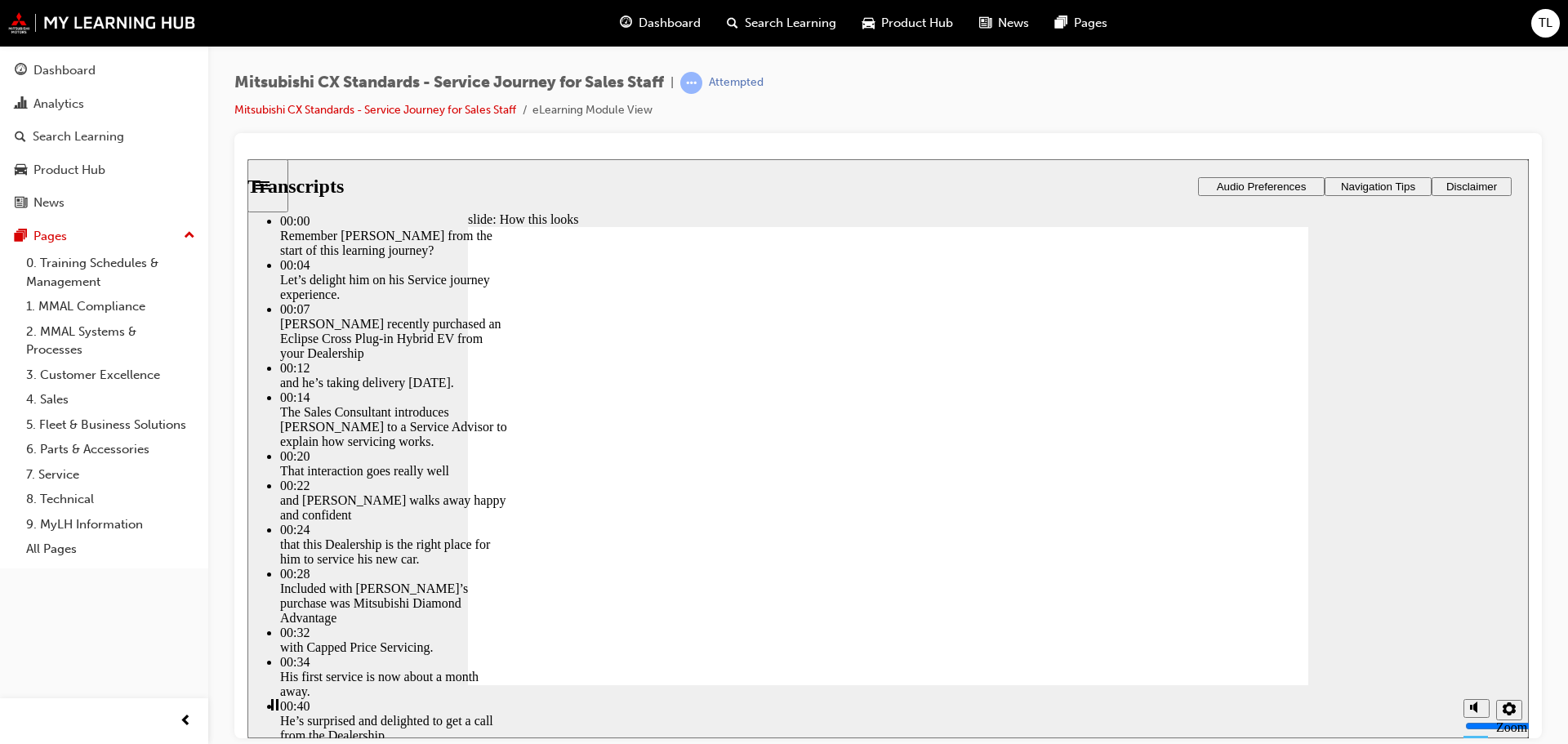
type input "2"
